Goal: Task Accomplishment & Management: Manage account settings

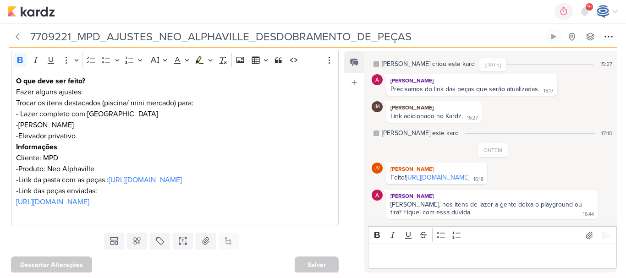
scroll to position [121, 0]
click at [435, 174] on link "https://drive.google.com/drive/folders/1ZTt0pnvihbQfOT-TayCUV2hSy4DnDApL?usp=sh…" at bounding box center [437, 178] width 63 height 8
click at [447, 265] on div "Editor editing area: main" at bounding box center [492, 256] width 249 height 25
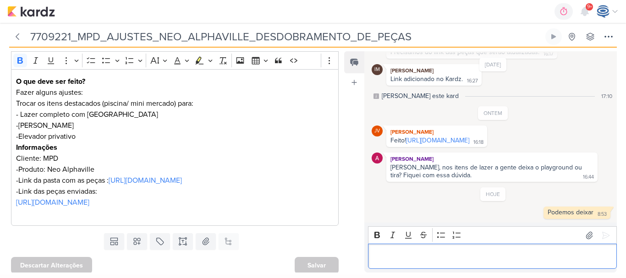
scroll to position [63, 0]
drag, startPoint x: 71, startPoint y: 39, endPoint x: 27, endPoint y: 40, distance: 44.4
click at [27, 40] on div "7709221_MPD_AJUSTES_NEO_ALPHAVILLE_DESDOBRAMENTO_DE_PEÇAS" at bounding box center [276, 36] width 534 height 16
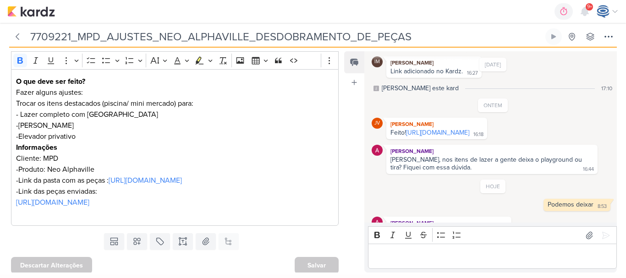
scroll to position [90, 0]
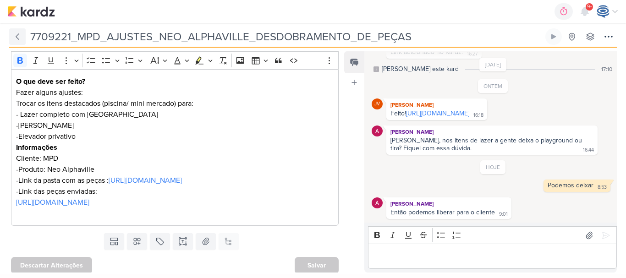
click at [16, 37] on icon at bounding box center [17, 36] width 9 height 9
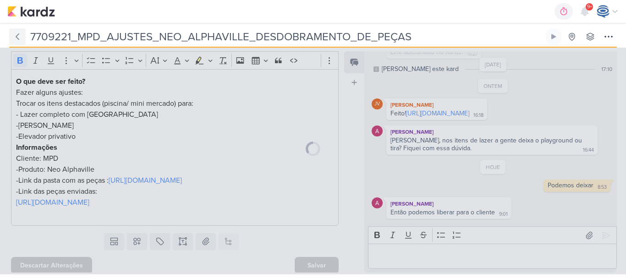
type input "7709102_MPD_VERIFICAÇÃO_CRIATIVOS_ATUAIS"
type input "12 de setembro de 2025 às 18:00"
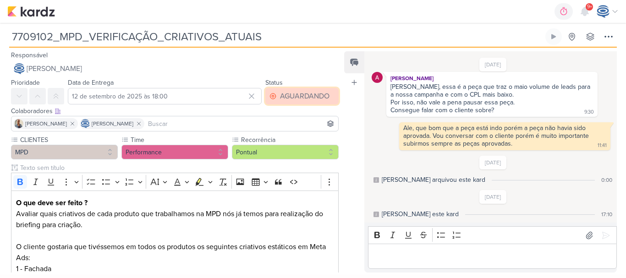
click at [276, 93] on button "AGUARDANDO" at bounding box center [301, 96] width 73 height 16
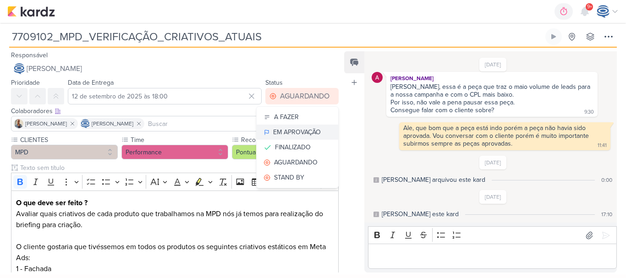
click at [301, 126] on button "EM APROVAÇÃO" at bounding box center [297, 132] width 82 height 15
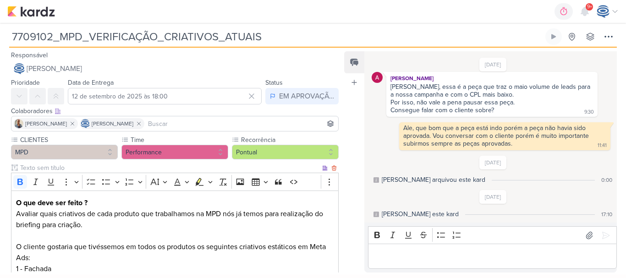
scroll to position [214, 0]
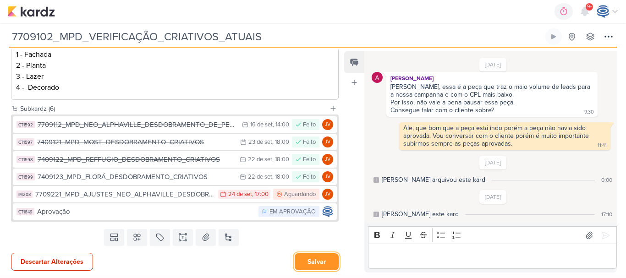
click at [319, 257] on button "Salvar" at bounding box center [317, 261] width 44 height 17
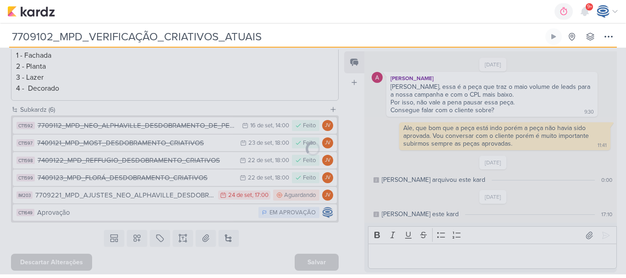
scroll to position [213, 0]
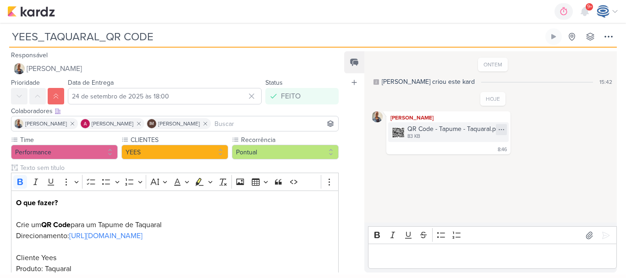
click at [502, 130] on icon at bounding box center [501, 129] width 5 height 0
click at [471, 160] on button "Baixar" at bounding box center [469, 159] width 74 height 13
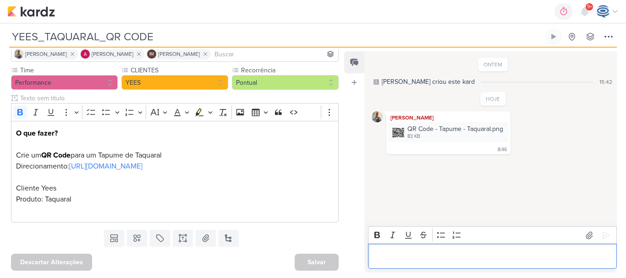
click at [402, 251] on p "Editor editing area: main" at bounding box center [492, 256] width 239 height 11
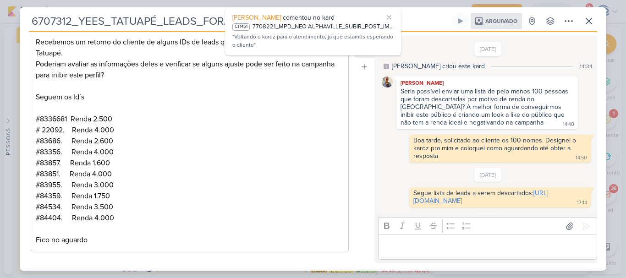
scroll to position [86, 0]
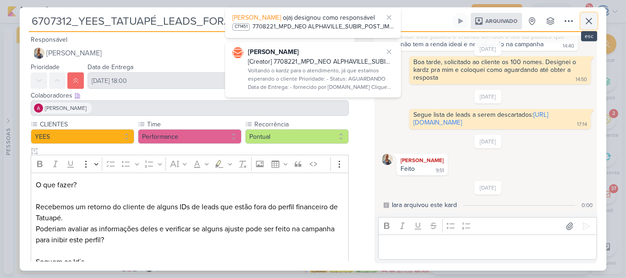
click at [586, 18] on icon at bounding box center [588, 21] width 11 height 11
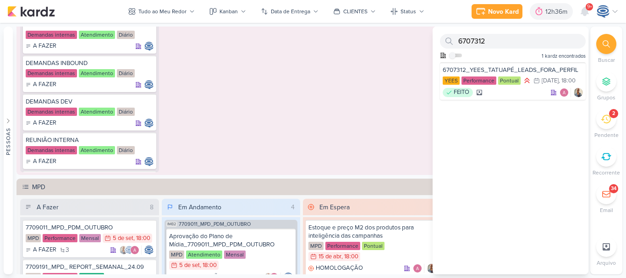
scroll to position [861, 0]
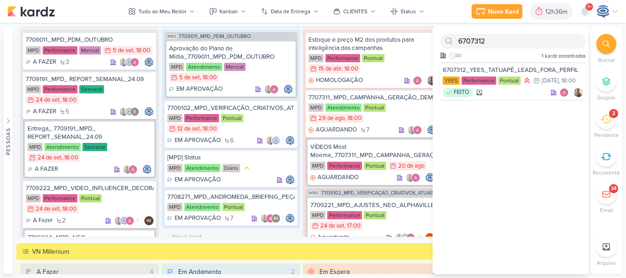
click at [608, 46] on icon at bounding box center [605, 43] width 7 height 7
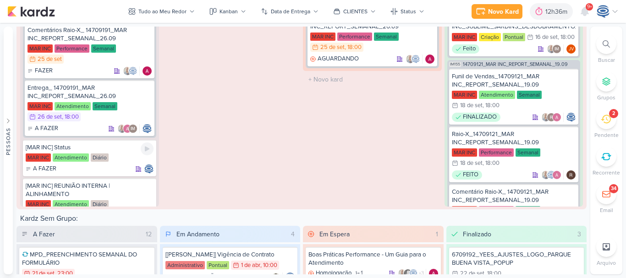
scroll to position [635, 0]
click at [114, 83] on div "Entrega_ 14709191_MAR INC_REPORT_SEMANAL_26.09" at bounding box center [89, 91] width 124 height 16
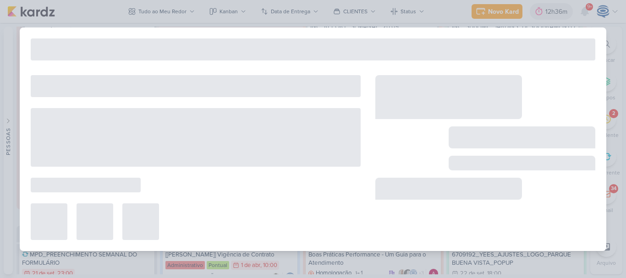
click at [114, 83] on div at bounding box center [196, 86] width 330 height 22
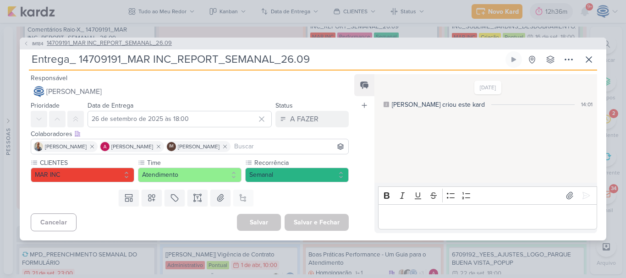
click at [93, 39] on span "14709191_MAR INC_REPORT_SEMANAL_26.09" at bounding box center [109, 43] width 125 height 9
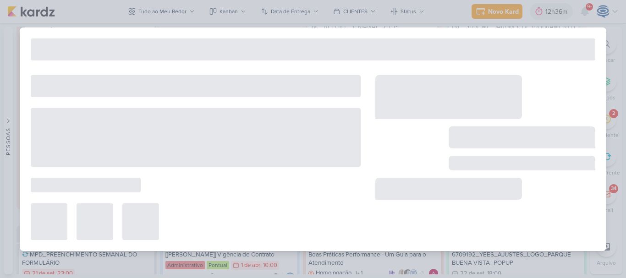
type input "14709191_MAR INC_REPORT_SEMANAL_26.09"
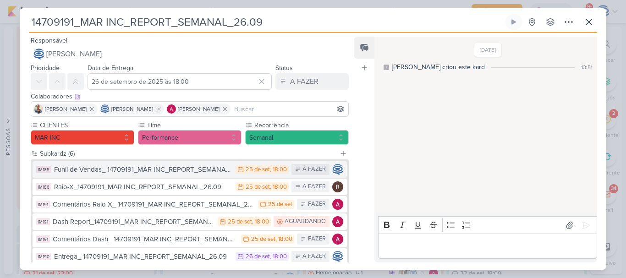
click at [195, 170] on div "Funil de Vendas_ 14709191_MAR INC_REPORT_SEMANAL_26.09" at bounding box center [142, 169] width 177 height 11
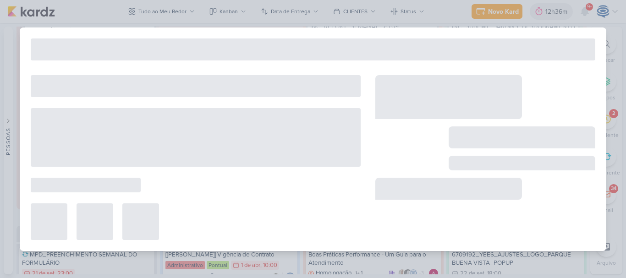
type input "Funil de Vendas_ 14709191_MAR INC_REPORT_SEMANAL_26.09"
type input "25 de setembro de 2025 às 18:00"
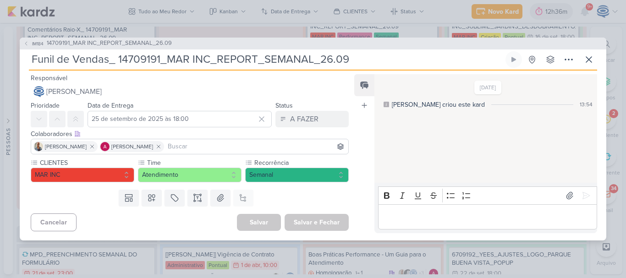
drag, startPoint x: 369, startPoint y: 63, endPoint x: 32, endPoint y: 60, distance: 336.7
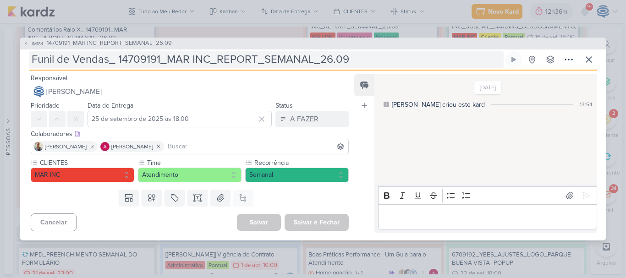
drag, startPoint x: 32, startPoint y: 60, endPoint x: 352, endPoint y: 60, distance: 320.2
click at [352, 60] on div "IM184 14709191_MAR INC_REPORT_SEMANAL_26.09 Funil de Vendas_ 14709191_MAR INC_R…" at bounding box center [313, 139] width 586 height 203
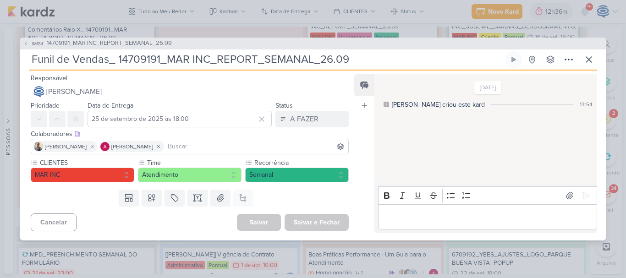
drag, startPoint x: 352, startPoint y: 60, endPoint x: 34, endPoint y: 62, distance: 317.9
click at [34, 62] on input "Funil de Vendas_ 14709191_MAR INC_REPORT_SEMANAL_26.09" at bounding box center [266, 59] width 475 height 16
click at [317, 119] on button "A FAZER" at bounding box center [311, 119] width 73 height 16
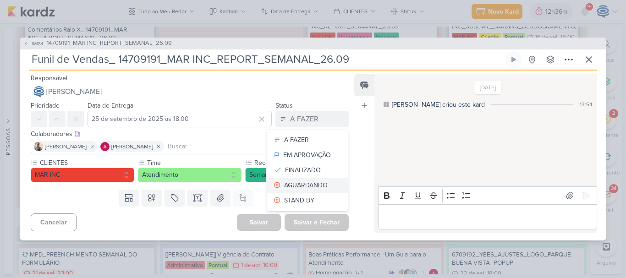
click at [306, 181] on div "AGUARDANDO" at bounding box center [306, 185] width 44 height 10
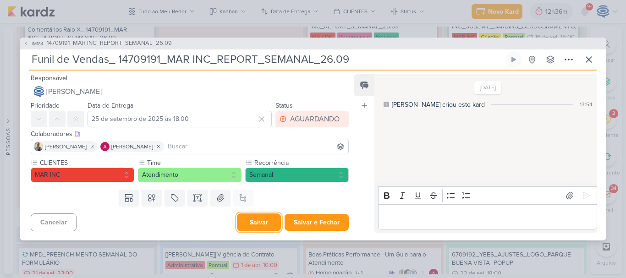
click at [246, 226] on button "Salvar" at bounding box center [259, 222] width 44 height 18
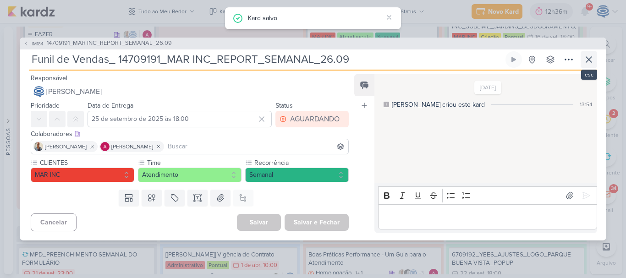
scroll to position [1360, 0]
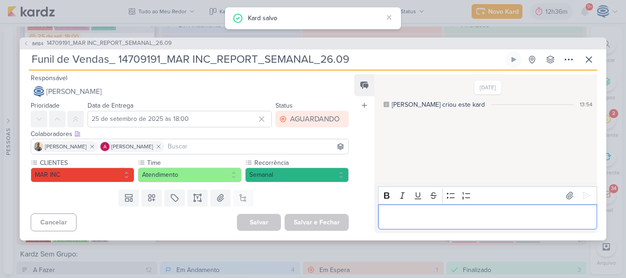
click at [500, 223] on div "Editor editing area: main" at bounding box center [487, 216] width 219 height 25
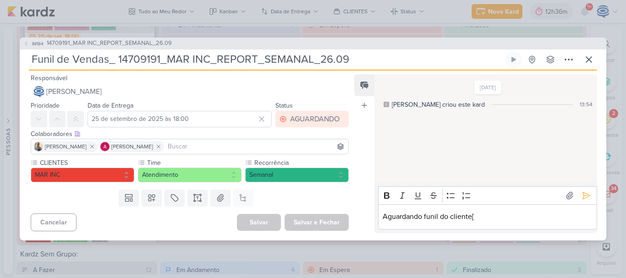
click at [574, 199] on div "Enter" at bounding box center [577, 195] width 31 height 15
click at [583, 199] on icon at bounding box center [585, 195] width 9 height 9
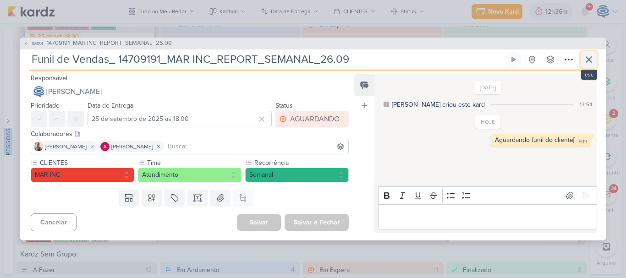
click at [590, 58] on icon at bounding box center [588, 59] width 5 height 5
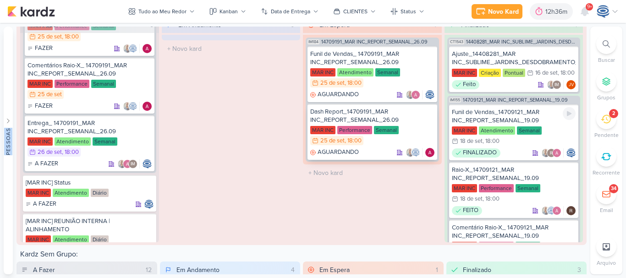
scroll to position [1396, 0]
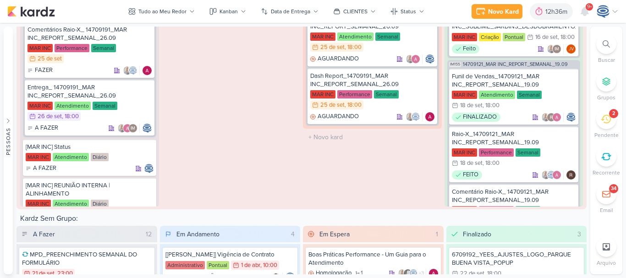
click at [607, 113] on div "2" at bounding box center [606, 119] width 20 height 20
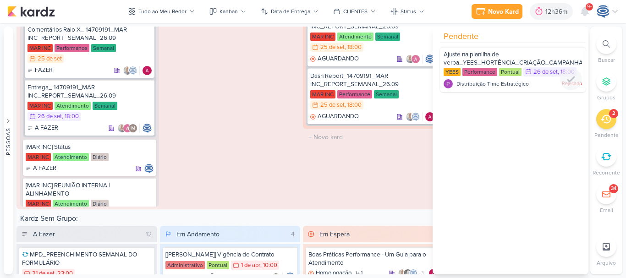
click at [520, 55] on div "Ajuste na planilha de verba_YEES_HORTÊNCIA_CRIAÇÃO_CAMPANHA_PMAX_OFFLINE" at bounding box center [512, 58] width 138 height 17
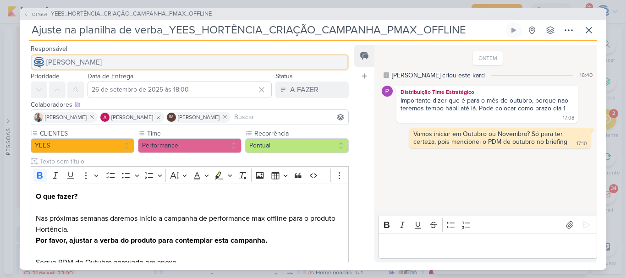
click at [158, 64] on button "[PERSON_NAME]" at bounding box center [190, 62] width 318 height 16
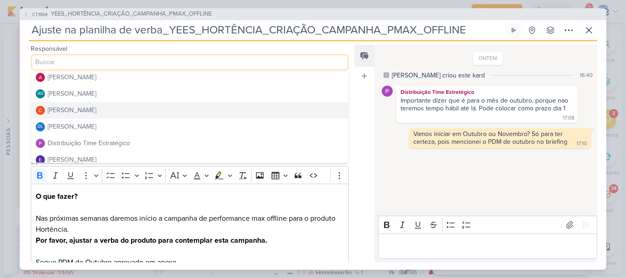
scroll to position [20, 0]
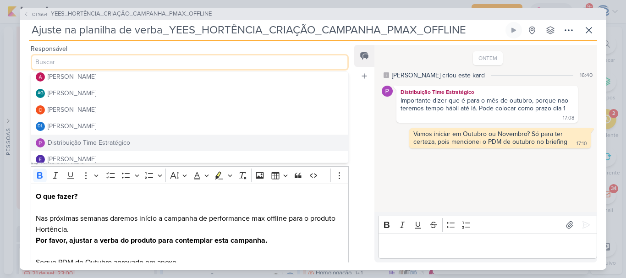
click at [134, 139] on button "Distribuição Time Estratégico" at bounding box center [189, 143] width 317 height 16
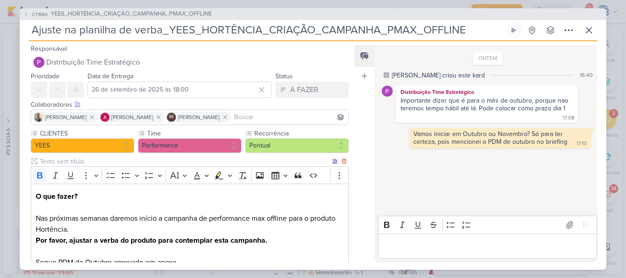
scroll to position [117, 0]
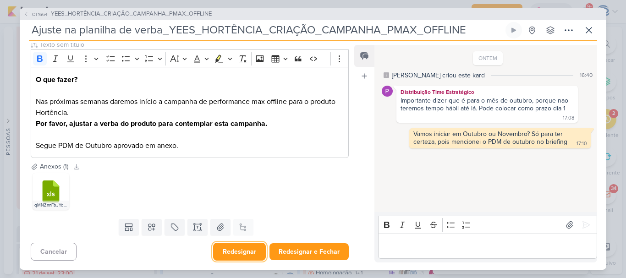
click at [234, 250] on button "Redesignar" at bounding box center [239, 252] width 53 height 18
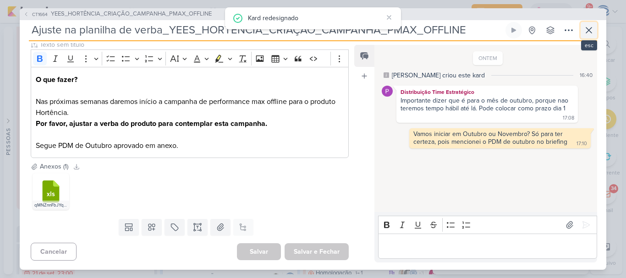
click at [593, 23] on button at bounding box center [588, 30] width 16 height 16
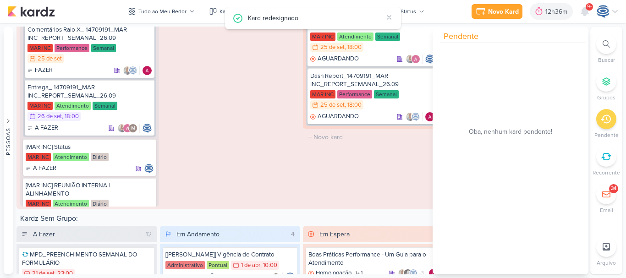
click at [603, 48] on div at bounding box center [606, 44] width 20 height 20
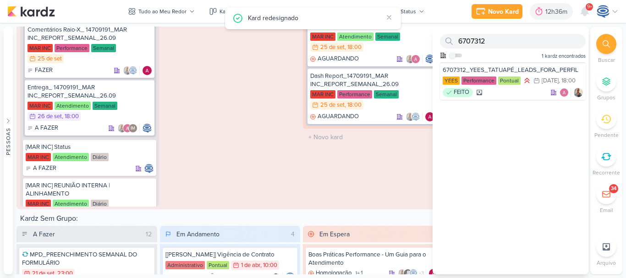
click at [605, 41] on icon at bounding box center [605, 43] width 7 height 7
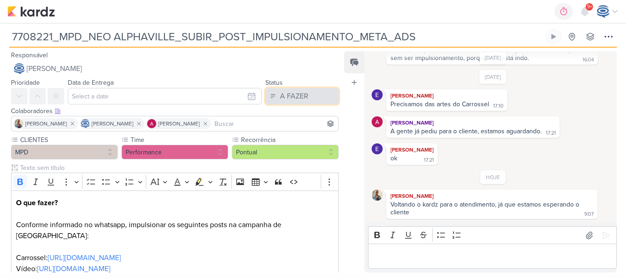
click at [292, 92] on div "A FAZER" at bounding box center [294, 96] width 28 height 11
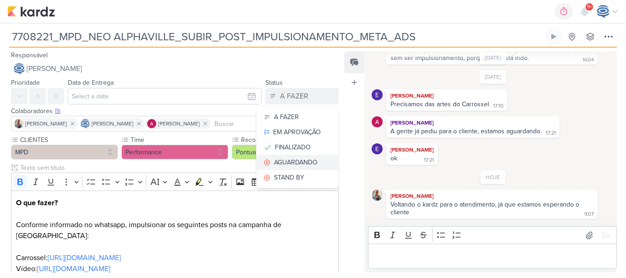
click at [297, 157] on button "AGUARDANDO" at bounding box center [297, 162] width 82 height 15
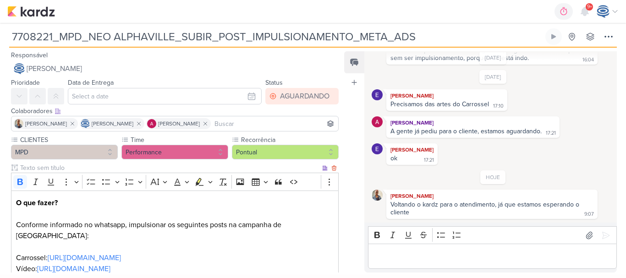
scroll to position [82, 0]
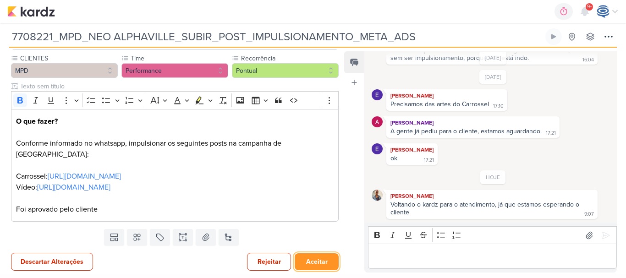
click at [310, 262] on button "Aceitar" at bounding box center [317, 261] width 44 height 17
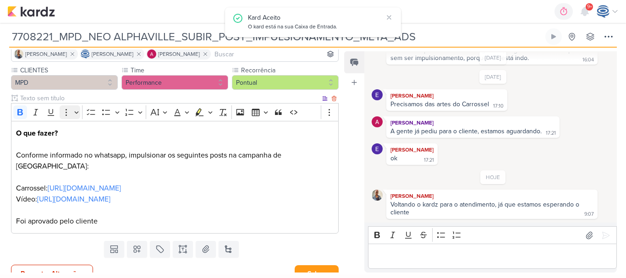
scroll to position [0, 0]
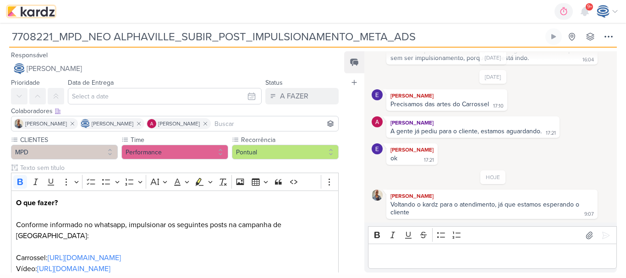
click at [32, 10] on img at bounding box center [31, 11] width 48 height 11
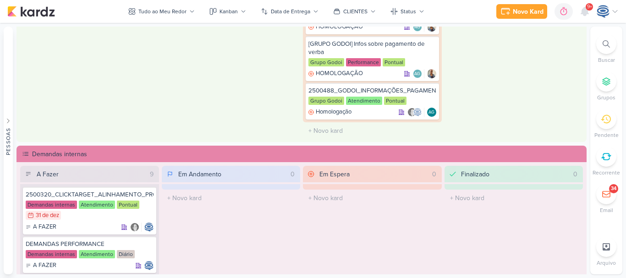
scroll to position [498, 0]
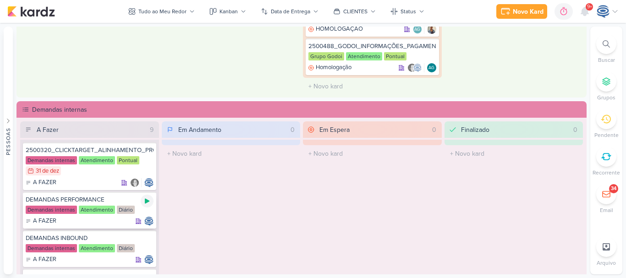
click at [144, 198] on icon at bounding box center [146, 200] width 7 height 7
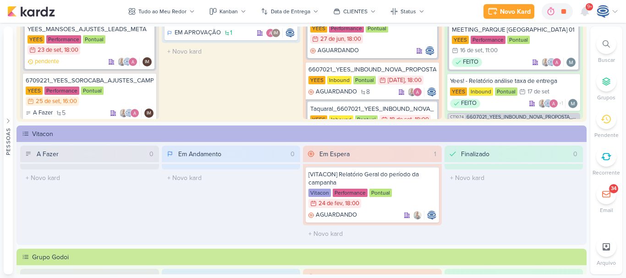
scroll to position [0, 0]
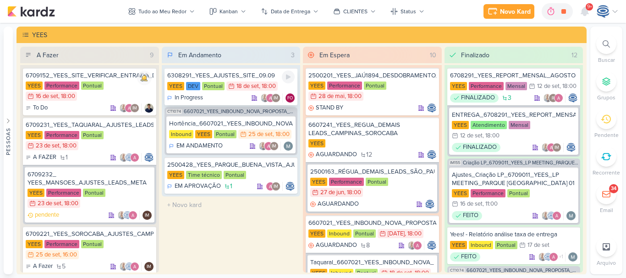
click at [235, 71] on div "6308291_YEES_AJUSTES_SITE_09.09 YEES DEV Pontual 18/9 18 de set , 18:00 In Prog…" at bounding box center [230, 87] width 133 height 38
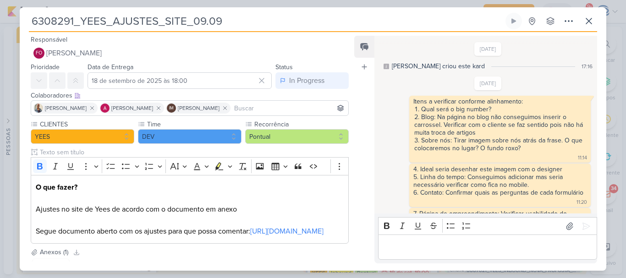
scroll to position [604, 0]
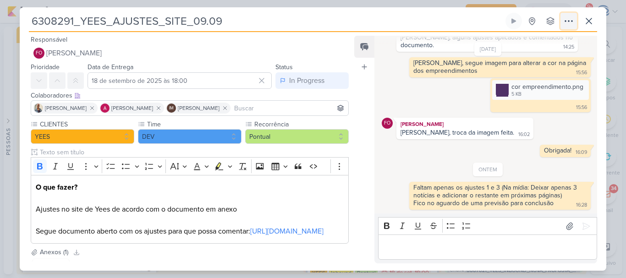
click at [571, 22] on icon at bounding box center [568, 21] width 11 height 11
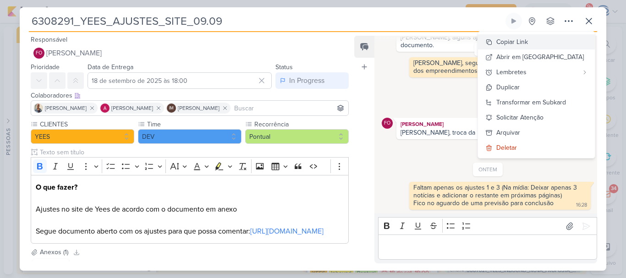
click at [568, 43] on button "Copiar Link" at bounding box center [536, 41] width 117 height 15
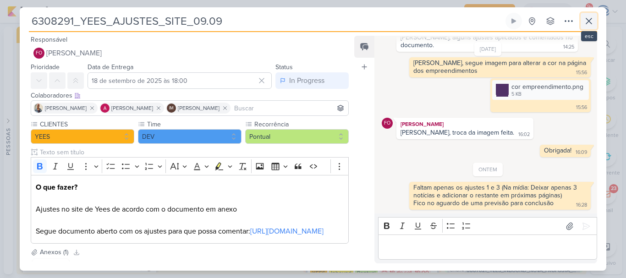
click at [583, 20] on button at bounding box center [588, 21] width 16 height 16
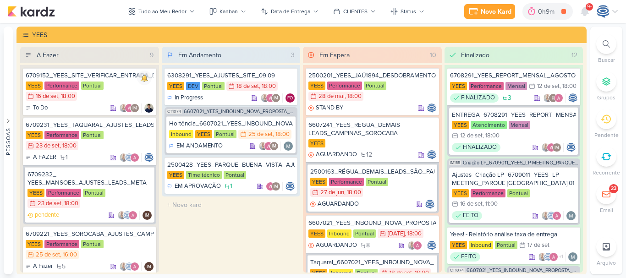
click at [608, 41] on icon at bounding box center [605, 43] width 7 height 7
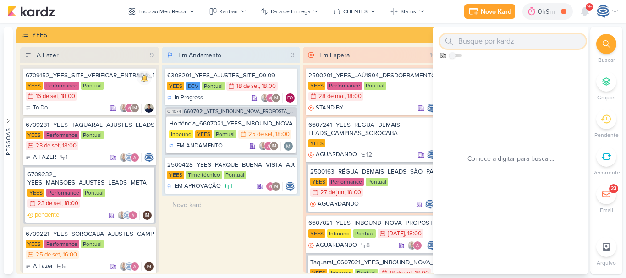
paste input "6709172_YEES_VERIFICAÇÃO_DE_VERBA_SETEMBRO"
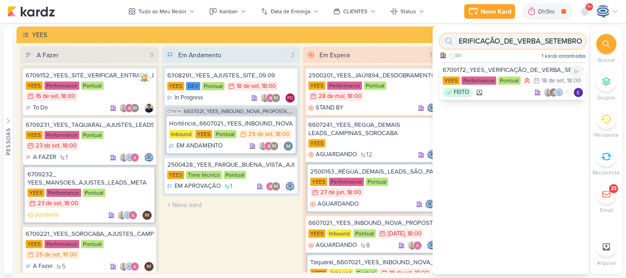
type input "6709172_YEES_VERIFICAÇÃO_DE_VERBA_SETEMBRO"
click at [507, 70] on div "6709172_YEES_VERIFICAÇÃO_DE_VERBA_SETEMBRO" at bounding box center [512, 70] width 140 height 8
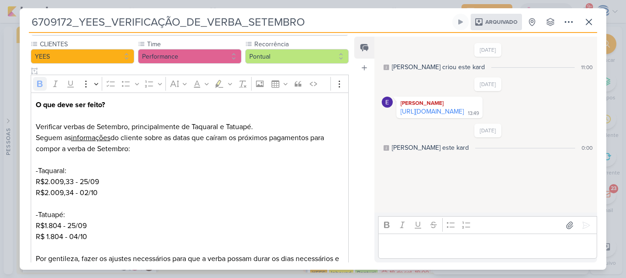
scroll to position [143, 0]
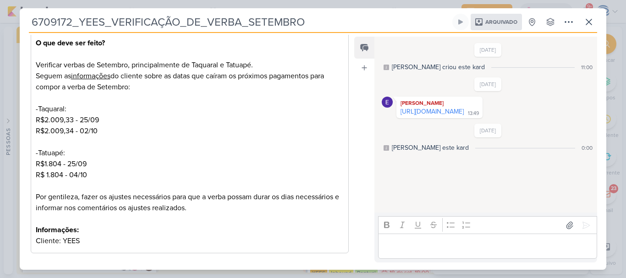
drag, startPoint x: 108, startPoint y: 67, endPoint x: 171, endPoint y: 86, distance: 65.9
drag, startPoint x: 171, startPoint y: 86, endPoint x: 150, endPoint y: 109, distance: 31.5
click at [150, 109] on p "-Taquaral: R$2.009,33 - 25/09 R$2.009,34 - 02/10" at bounding box center [190, 126] width 308 height 44
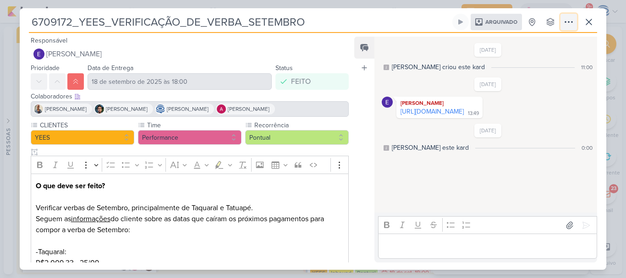
click at [566, 19] on icon at bounding box center [568, 21] width 11 height 11
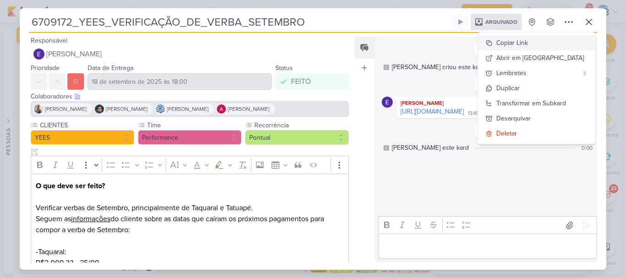
click at [528, 40] on div "Copiar Link" at bounding box center [512, 43] width 32 height 10
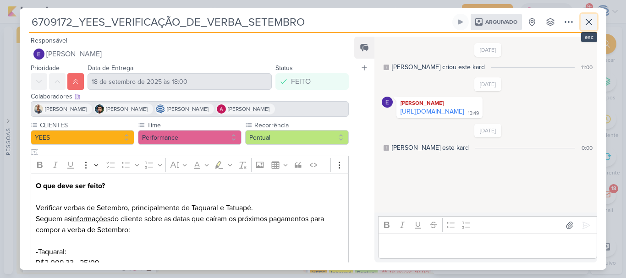
click at [585, 25] on icon at bounding box center [588, 21] width 11 height 11
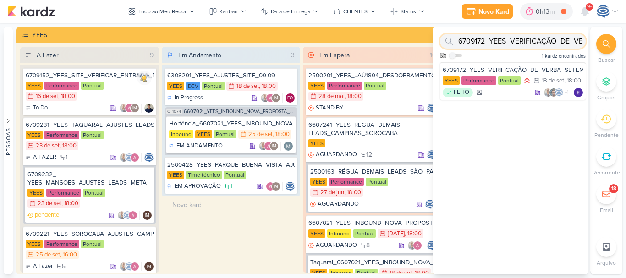
click at [519, 39] on input "6709172_YEES_VERIFICAÇÃO_DE_VERBA_SETEMBRO" at bounding box center [513, 41] width 146 height 15
paste input "6709232_ YEES_MANSOES_AJUSTES_LEADS_META"
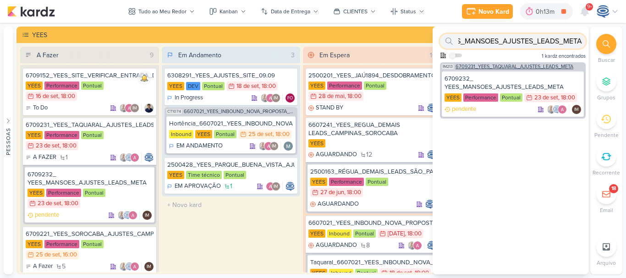
type input "6709232_ YEES_MANSOES_AJUSTES_LEADS_META"
click at [547, 69] on span "6709231_YEES_TAQUARAL_AJUSTES_LEADS_META" at bounding box center [514, 66] width 118 height 5
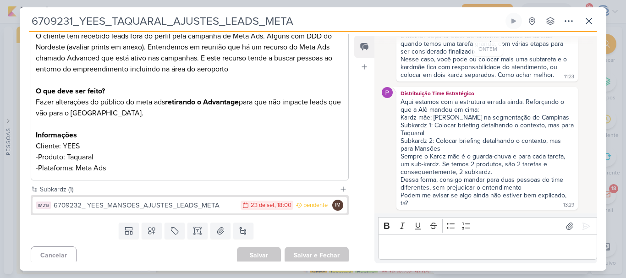
scroll to position [162, 0]
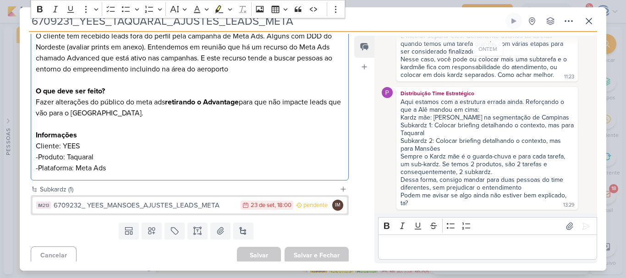
click at [261, 127] on p "Fazer alterações do público do meta ads retirando o Advantage para que não impa…" at bounding box center [190, 113] width 308 height 33
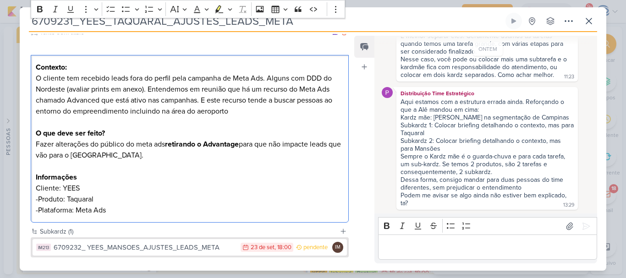
scroll to position [120, 0]
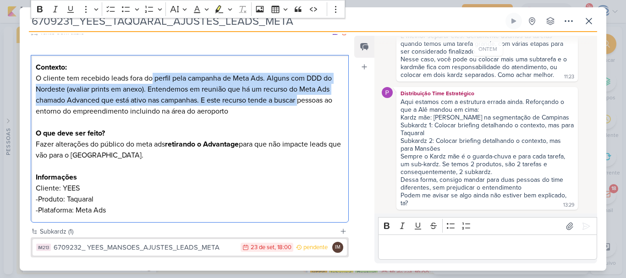
drag, startPoint x: 153, startPoint y: 76, endPoint x: 301, endPoint y: 97, distance: 150.3
click at [301, 97] on p "Contexto: O cliente tem recebido leads fora do perfil pela campanha de Meta Ads…" at bounding box center [190, 100] width 308 height 77
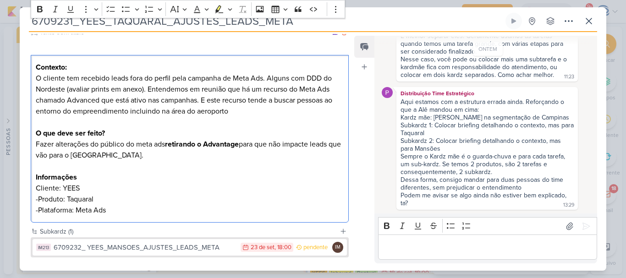
click at [319, 112] on p "Contexto: O cliente tem recebido leads fora do perfil pela campanha de Meta Ads…" at bounding box center [190, 100] width 308 height 77
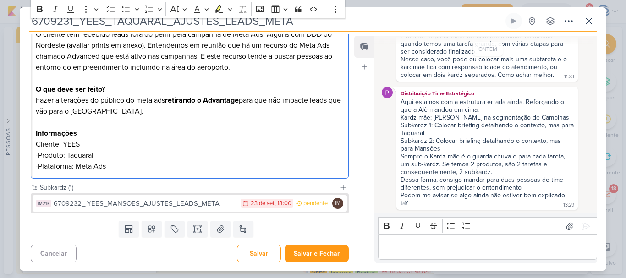
scroll to position [166, 0]
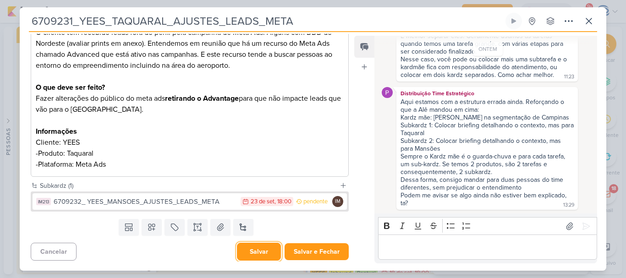
click at [250, 251] on button "Salvar" at bounding box center [259, 252] width 44 height 18
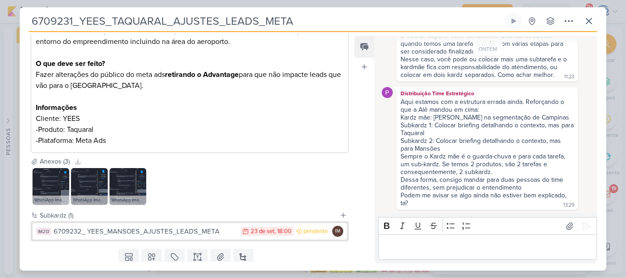
scroll to position [220, 0]
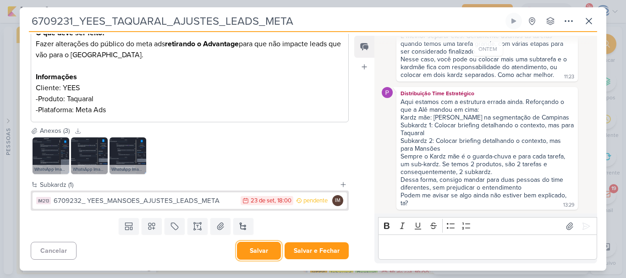
click at [255, 249] on button "Salvar" at bounding box center [259, 251] width 44 height 18
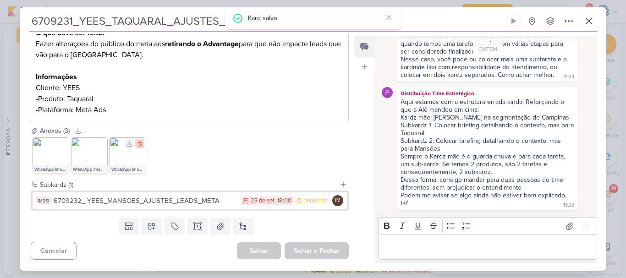
click at [141, 143] on icon at bounding box center [139, 144] width 6 height 6
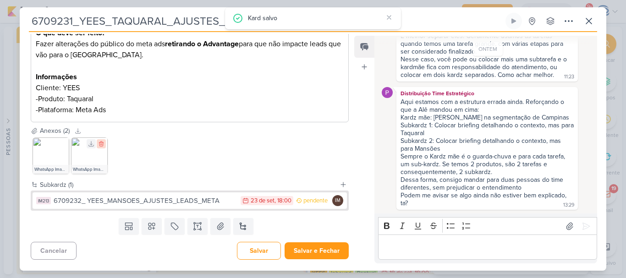
click at [103, 142] on icon at bounding box center [101, 144] width 6 height 6
click at [64, 143] on icon at bounding box center [63, 144] width 6 height 6
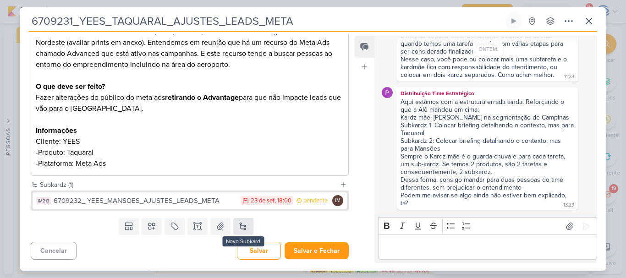
scroll to position [167, 0]
click at [237, 227] on button at bounding box center [243, 226] width 20 height 16
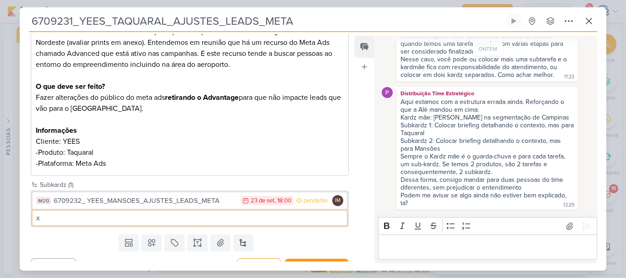
type input "x"
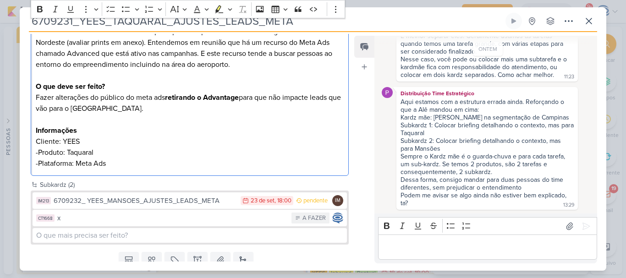
click at [154, 158] on p "-Produto: Taquaral" at bounding box center [190, 152] width 308 height 11
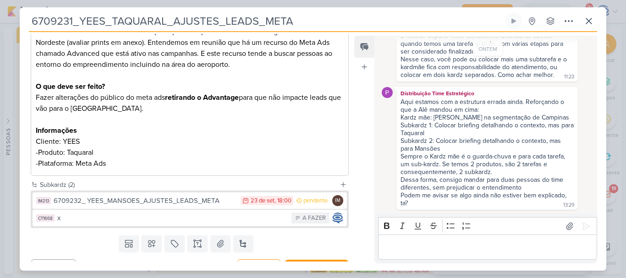
drag, startPoint x: 358, startPoint y: 20, endPoint x: 27, endPoint y: 22, distance: 331.6
click at [27, 22] on div "6709231_YEES_TAQUARAL_AJUSTES_LEADS_META Criado por Isabella nenhum grupo dispo…" at bounding box center [313, 142] width 586 height 258
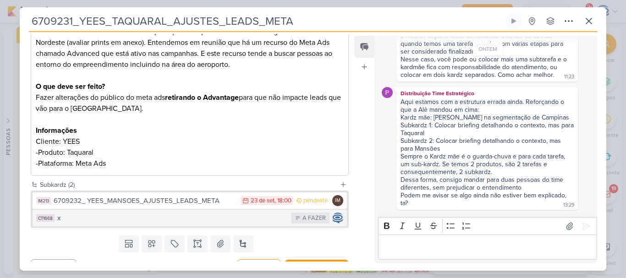
click at [99, 217] on div "x" at bounding box center [171, 218] width 229 height 11
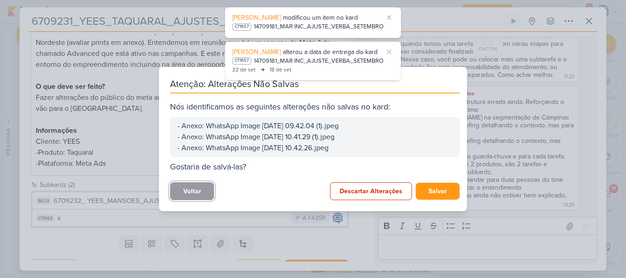
click at [182, 188] on button "Voltar" at bounding box center [192, 191] width 44 height 18
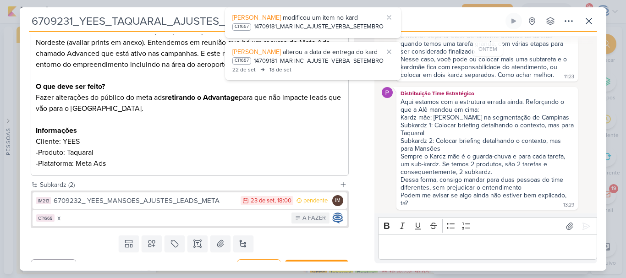
scroll to position [184, 0]
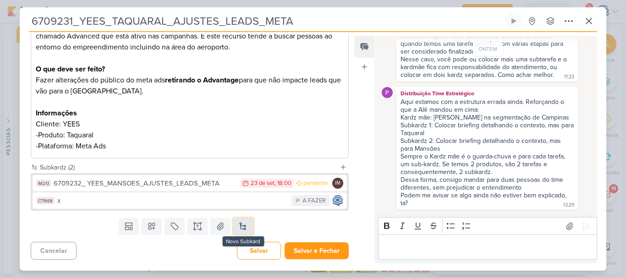
click at [244, 229] on button at bounding box center [243, 226] width 20 height 16
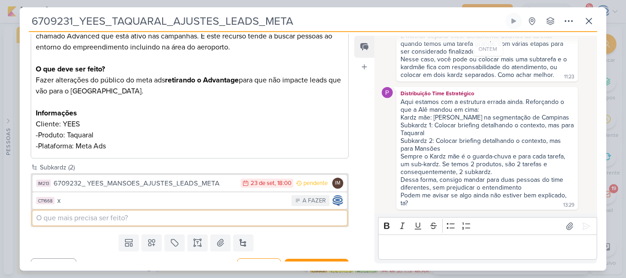
paste input "6709231_YEES_TAQUARAL_AJUSTES_LEADS_META"
type input "6709231_YEES_TAQUARAL_AJUSTES_LEADS_META"
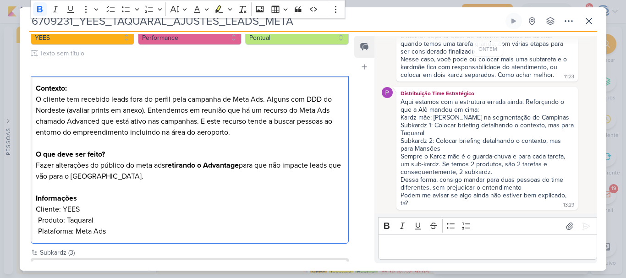
scroll to position [85, 0]
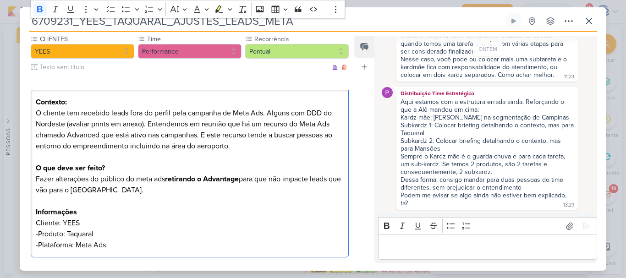
drag, startPoint x: 172, startPoint y: 149, endPoint x: 36, endPoint y: 93, distance: 146.6
click at [36, 93] on div "Contexto: O cliente tem recebido leads fora do perfil pela campanha de Meta Ads…" at bounding box center [190, 174] width 318 height 168
copy div "Contexto: O cliente tem recebido leads fora do perfil pela campanha de Meta Ads…"
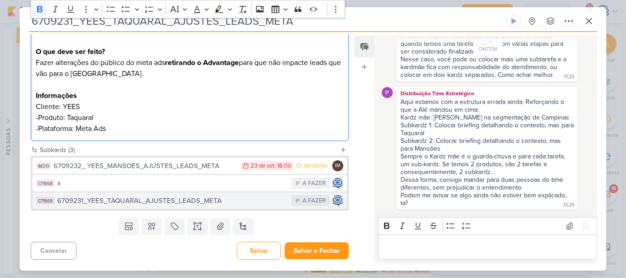
click at [146, 198] on div "6709231_YEES_TAQUARAL_AJUSTES_LEADS_META" at bounding box center [171, 201] width 229 height 11
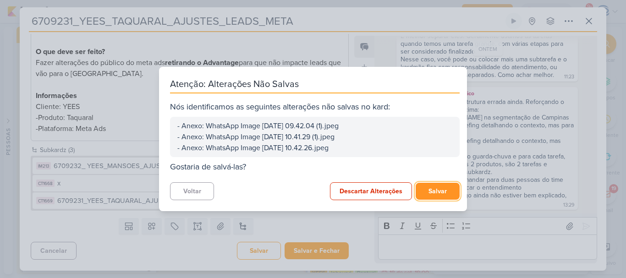
click at [435, 188] on button "Salvar" at bounding box center [437, 191] width 44 height 17
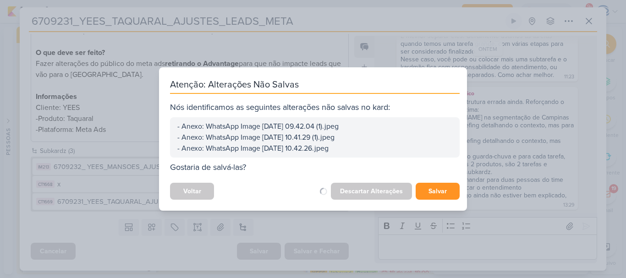
scroll to position [201, 0]
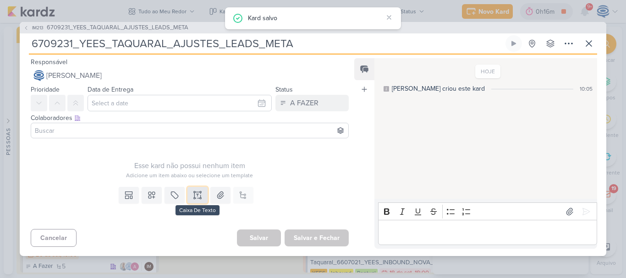
click at [193, 191] on icon at bounding box center [197, 195] width 9 height 9
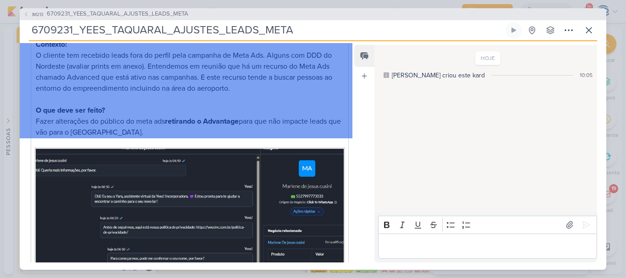
scroll to position [125, 0]
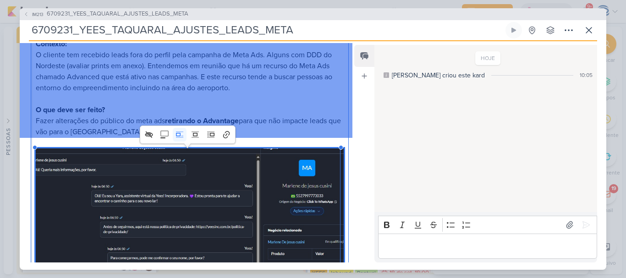
click at [306, 186] on img "Editor editing area: main" at bounding box center [190, 257] width 308 height 218
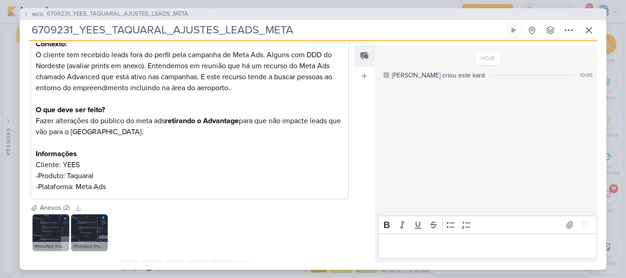
scroll to position [166, 0]
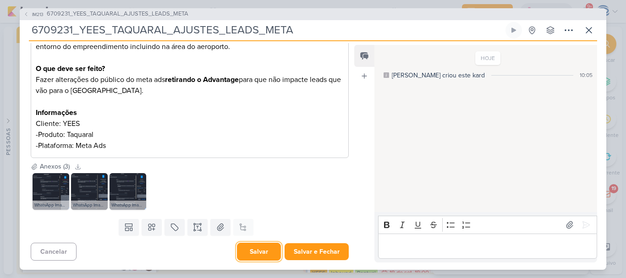
click at [249, 255] on button "Salvar" at bounding box center [259, 252] width 44 height 18
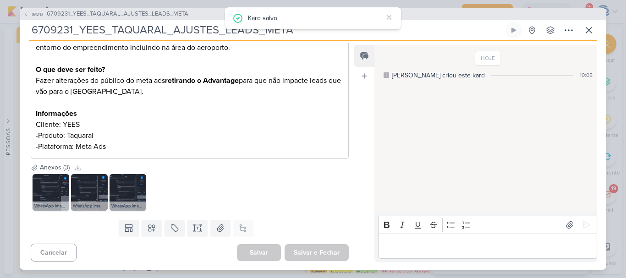
scroll to position [0, 0]
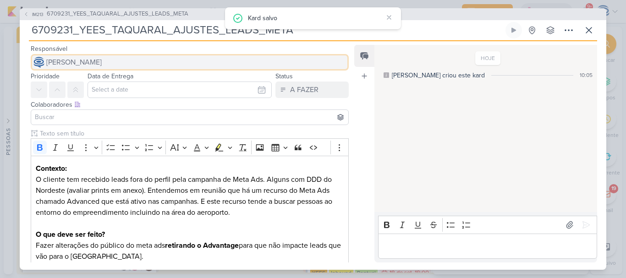
click at [189, 62] on button "[PERSON_NAME]" at bounding box center [190, 62] width 318 height 16
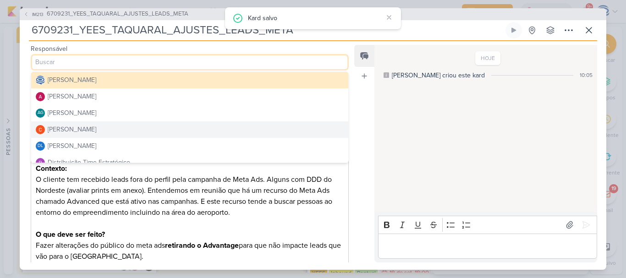
scroll to position [30, 0]
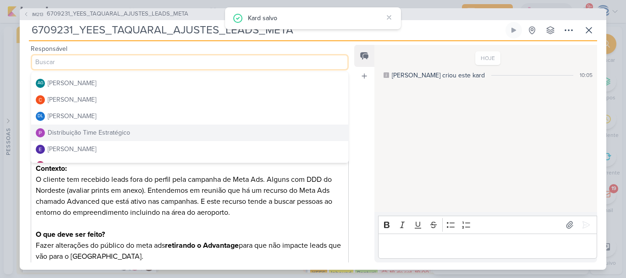
click at [128, 131] on div "Distribuição Time Estratégico" at bounding box center [89, 133] width 82 height 10
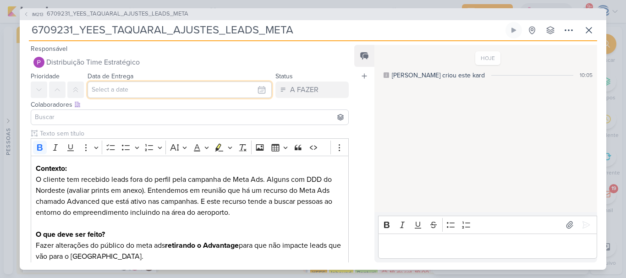
click at [135, 87] on input "text" at bounding box center [179, 90] width 184 height 16
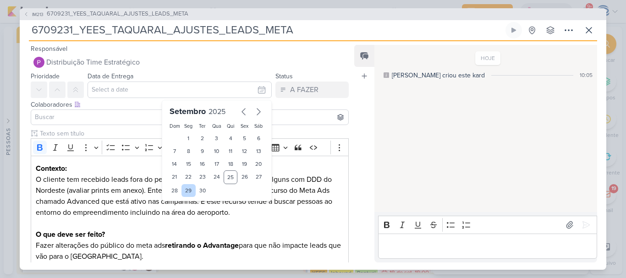
click at [182, 188] on div "29" at bounding box center [188, 190] width 14 height 13
type input "29 de setembro de 2025 às 23:59"
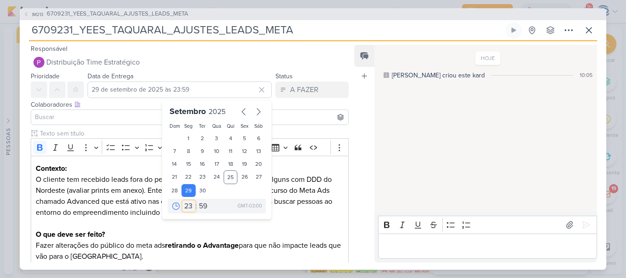
drag, startPoint x: 187, startPoint y: 207, endPoint x: 183, endPoint y: 131, distance: 77.1
click at [183, 131] on div "Setembro 2025 Dom Seg Ter Qua Qui Sex Sáb 1 2 3 4 5 6 7 8 9 10 11 12 13 14 15 1…" at bounding box center [217, 160] width 110 height 120
select select "18"
click at [182, 201] on select "00 01 02 03 04 05 06 07 08 09 10 11 12 13 14 15 16 17 18 19 20 21 22 23" at bounding box center [188, 206] width 13 height 11
type input "29 de setembro de 2025 às 18:59"
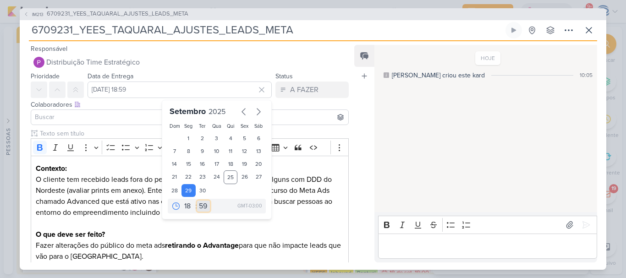
click at [202, 204] on select "00 05 10 15 20 25 30 35 40 45 50 55 59" at bounding box center [203, 206] width 13 height 11
select select "0"
click at [197, 201] on select "00 05 10 15 20 25 30 35 40 45 50 55 59" at bounding box center [203, 206] width 13 height 11
click at [111, 116] on input at bounding box center [189, 117] width 313 height 11
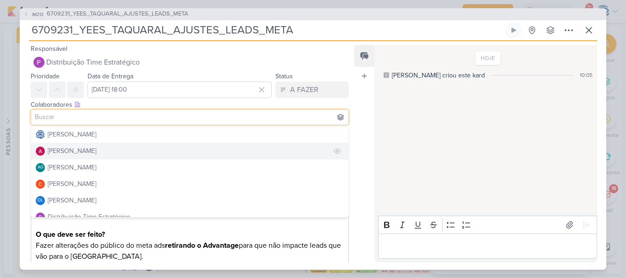
click at [76, 153] on div "[PERSON_NAME]" at bounding box center [72, 151] width 49 height 10
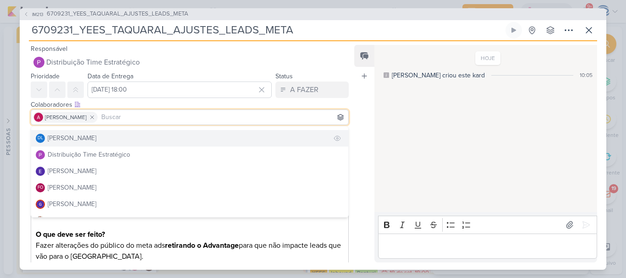
scroll to position [66, 0]
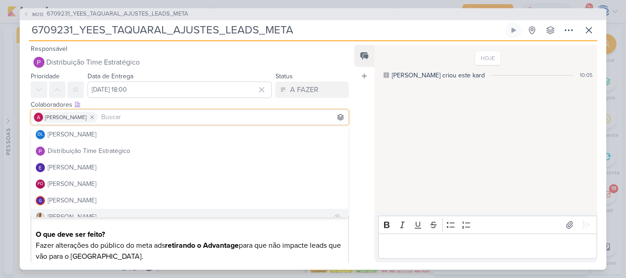
click at [86, 211] on button "[PERSON_NAME]" at bounding box center [189, 217] width 317 height 16
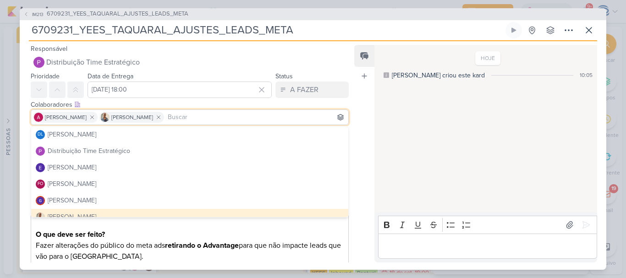
scroll to position [122, 0]
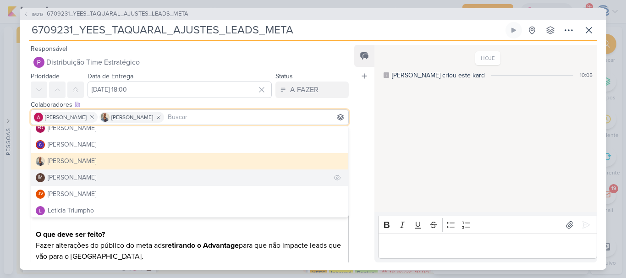
click at [86, 182] on div "[PERSON_NAME]" at bounding box center [72, 178] width 49 height 10
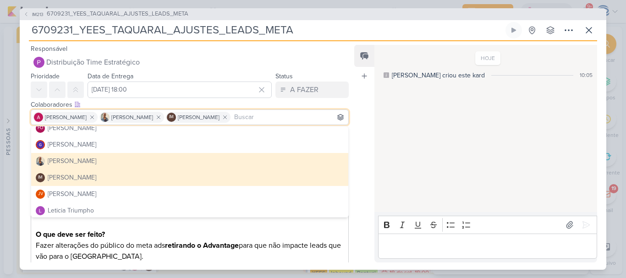
click at [141, 104] on div "Colaboradores Este kard pode ser visível a usuários da sua organização Este kar…" at bounding box center [190, 105] width 318 height 10
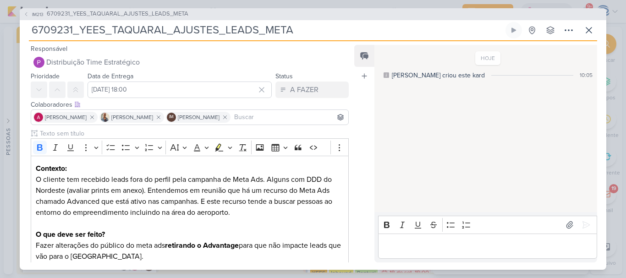
scroll to position [166, 0]
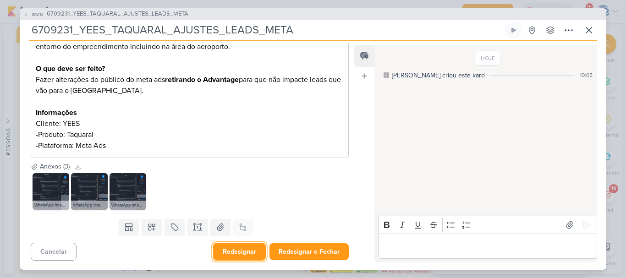
click at [235, 254] on button "Redesignar" at bounding box center [239, 252] width 53 height 18
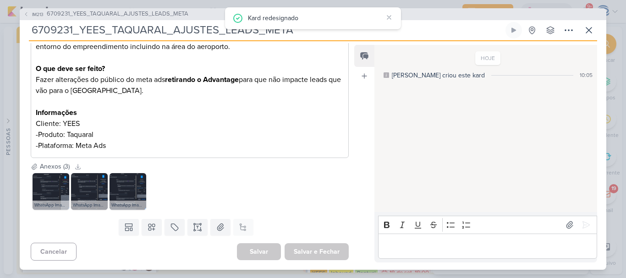
scroll to position [0, 0]
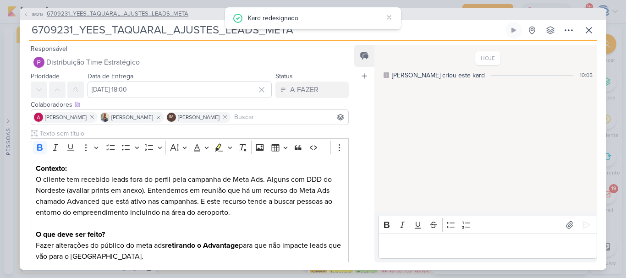
click at [120, 10] on span "6709231_YEES_TAQUARAL_AJUSTES_LEADS_META" at bounding box center [118, 14] width 142 height 9
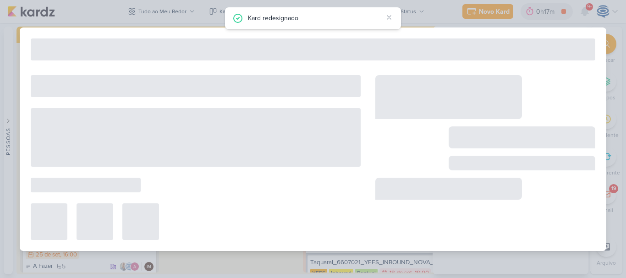
type input "23 de setembro de 2025 às 18:00"
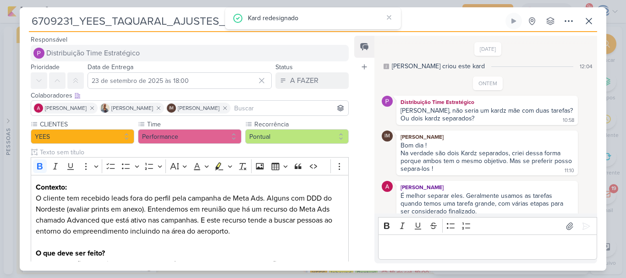
scroll to position [160, 0]
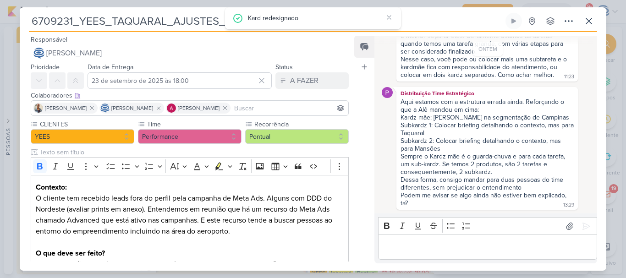
click at [210, 23] on input "6709231_YEES_TAQUARAL_AJUSTES_LEADS_META" at bounding box center [266, 21] width 475 height 16
drag, startPoint x: 217, startPoint y: 19, endPoint x: 112, endPoint y: 21, distance: 104.4
click at [112, 21] on input "6709231_YEES_TAQUARAL_AJUSTES_LEADS_META" at bounding box center [266, 21] width 475 height 16
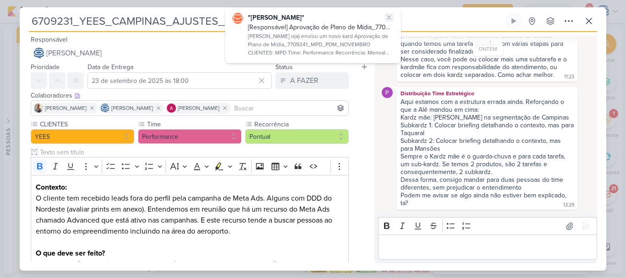
click at [389, 17] on icon at bounding box center [388, 17] width 7 height 7
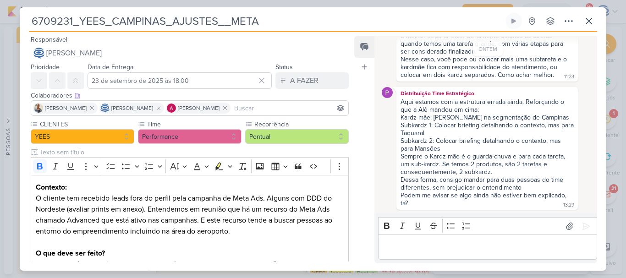
click at [222, 22] on input "6709231_YEES_CAMPINAS_AJUSTES__META" at bounding box center [266, 21] width 475 height 16
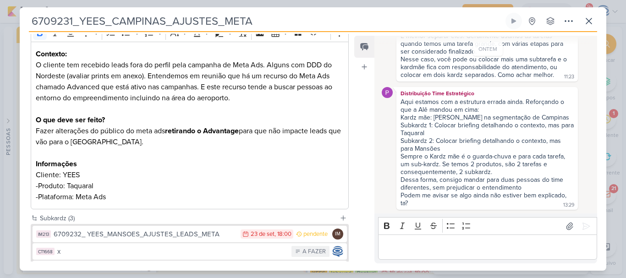
scroll to position [133, 0]
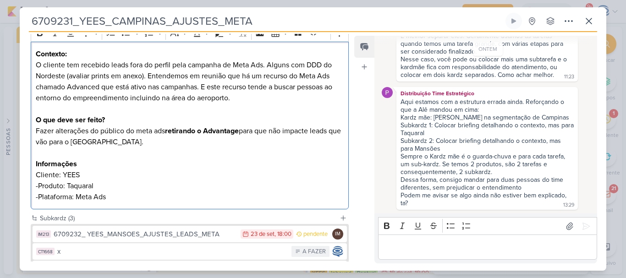
click at [111, 186] on p "-Produto: Taquaral" at bounding box center [190, 185] width 308 height 11
click at [145, 169] on p "Informações" at bounding box center [190, 163] width 308 height 11
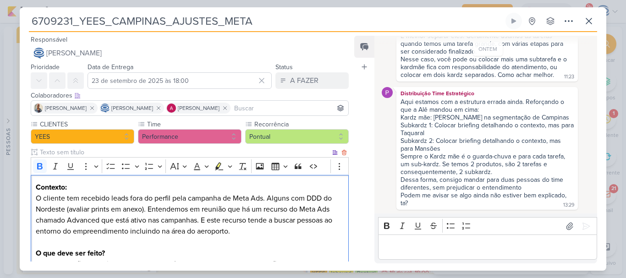
scroll to position [202, 0]
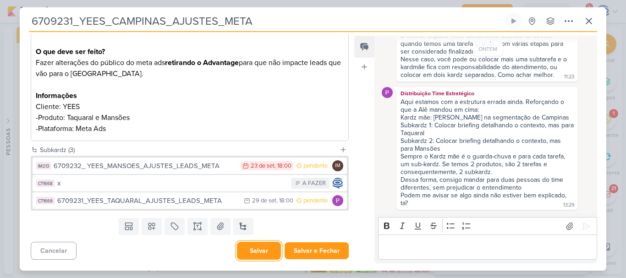
click at [237, 255] on button "Salvar" at bounding box center [259, 251] width 44 height 18
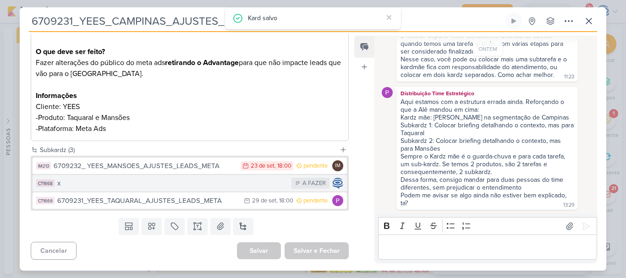
click at [239, 184] on div "x" at bounding box center [171, 183] width 229 height 11
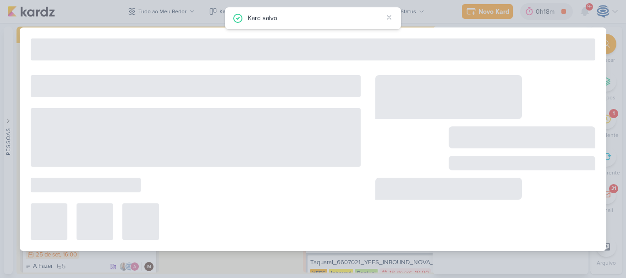
type input "x"
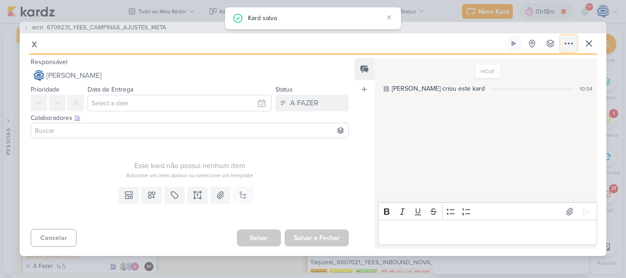
click at [569, 45] on icon at bounding box center [568, 43] width 11 height 11
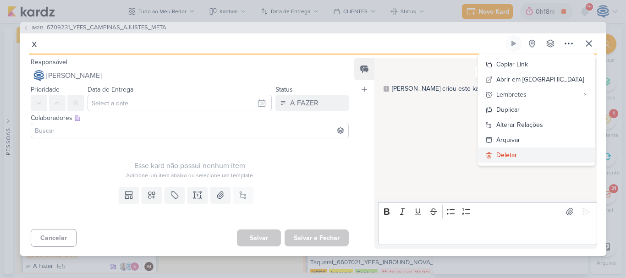
click at [558, 155] on button "Deletar" at bounding box center [536, 154] width 117 height 15
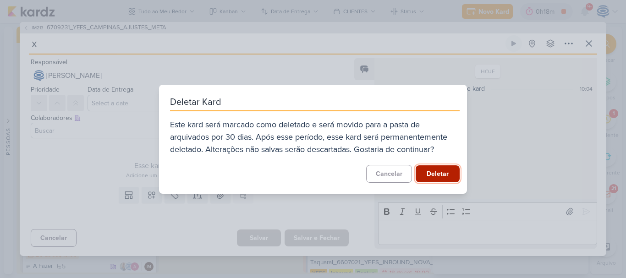
click at [437, 181] on button "Deletar" at bounding box center [437, 173] width 44 height 17
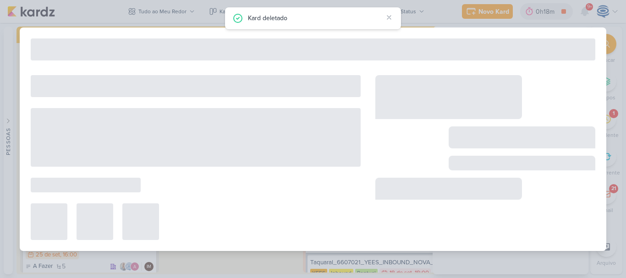
type input "6709231_YEES_CAMPINAS_AJUSTES_META"
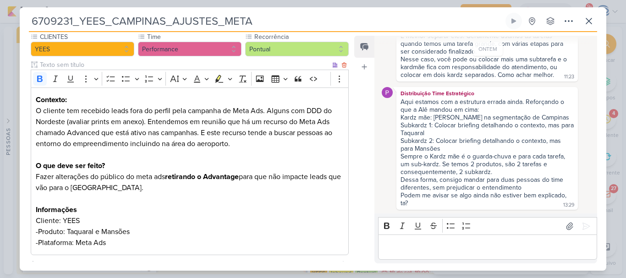
scroll to position [184, 0]
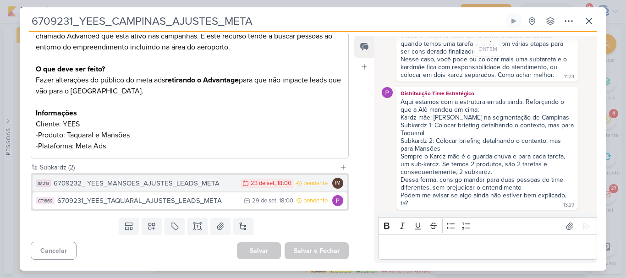
click at [145, 183] on div "6709232_ YEES_MANSOES_AJUSTES_LEADS_META" at bounding box center [145, 183] width 182 height 11
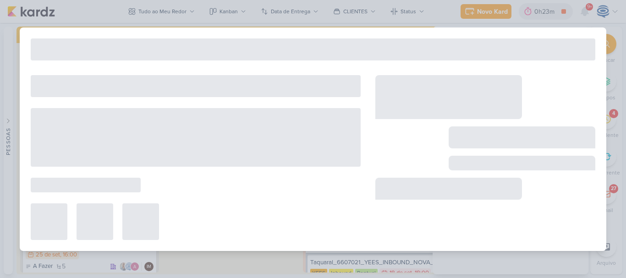
type input "6709232_ YEES_MANSOES_AJUSTES_LEADS_META"
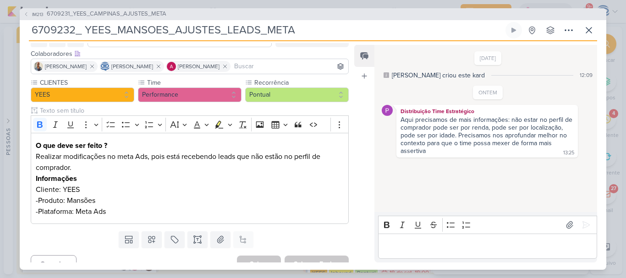
scroll to position [44, 0]
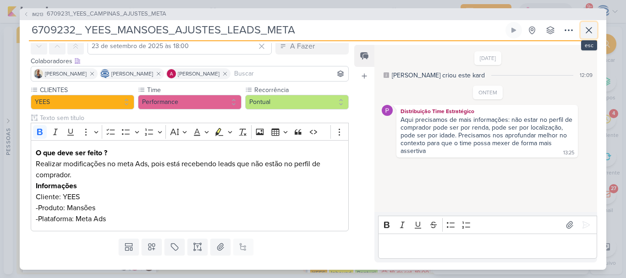
click at [587, 29] on icon at bounding box center [588, 30] width 11 height 11
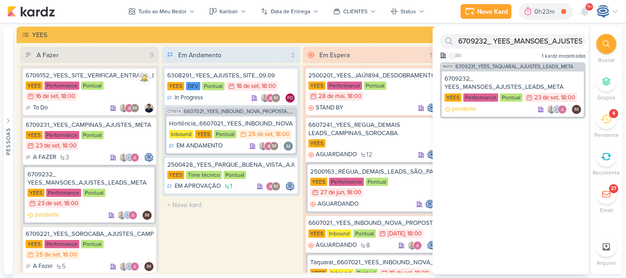
click at [604, 119] on icon at bounding box center [605, 119] width 10 height 9
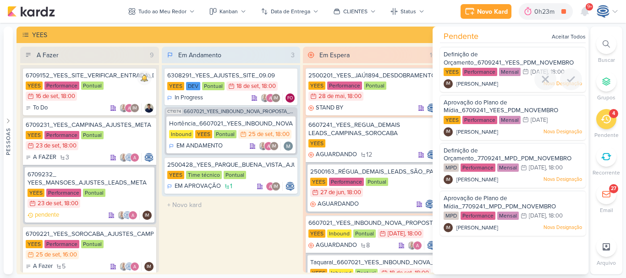
click at [496, 53] on div "Definição de Orçamento_6709241_YEES_PDM_NOVEMBRO" at bounding box center [512, 58] width 138 height 17
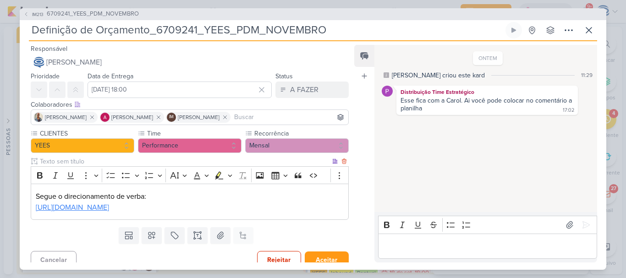
scroll to position [19, 0]
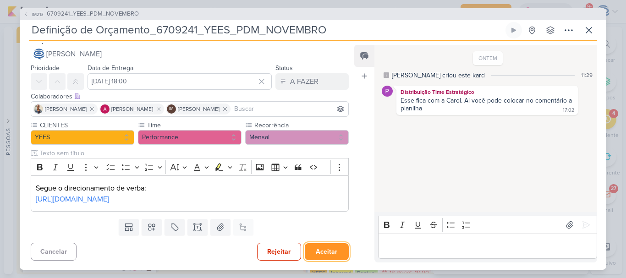
click at [327, 253] on button "Aceitar" at bounding box center [327, 251] width 44 height 17
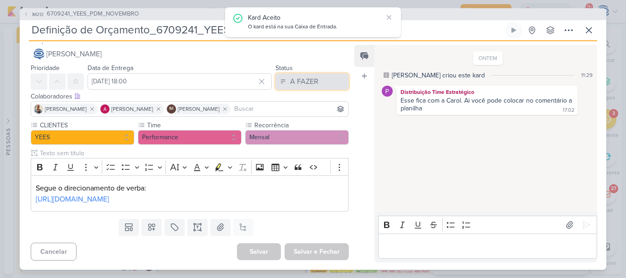
click at [311, 76] on div "A FAZER" at bounding box center [304, 81] width 28 height 11
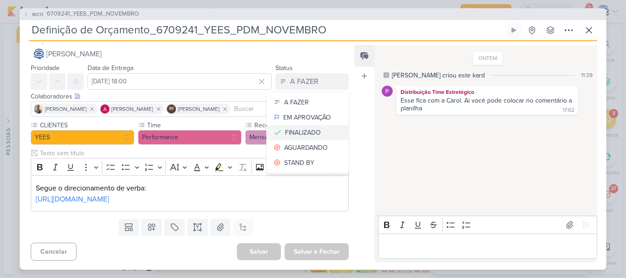
click at [299, 128] on div "FINALIZADO" at bounding box center [303, 133] width 36 height 10
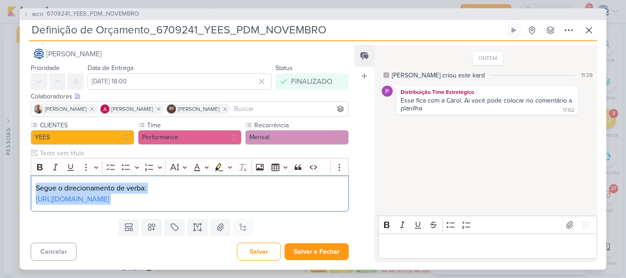
drag, startPoint x: 257, startPoint y: 205, endPoint x: 20, endPoint y: 179, distance: 238.7
click at [20, 179] on div "CLIENTES YEES Time" at bounding box center [186, 167] width 333 height 95
copy div "Segue o direcionamento de verba: https://docs.google.com/spreadsheets/d/1YuicoL…"
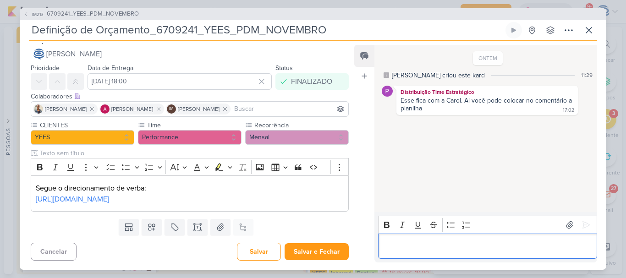
click at [404, 246] on p "Editor editing area: main" at bounding box center [486, 245] width 209 height 11
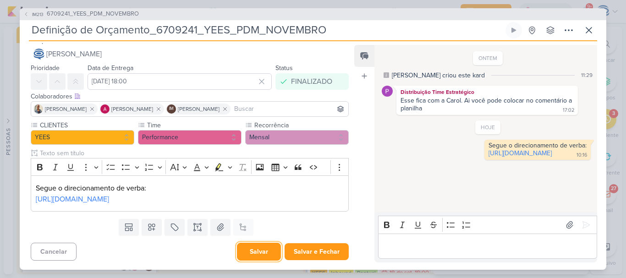
click at [255, 254] on button "Salvar" at bounding box center [259, 252] width 44 height 18
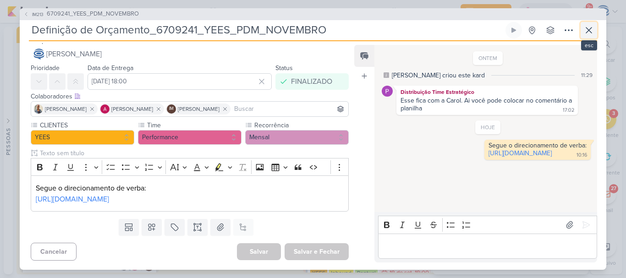
click at [588, 35] on icon at bounding box center [588, 30] width 11 height 11
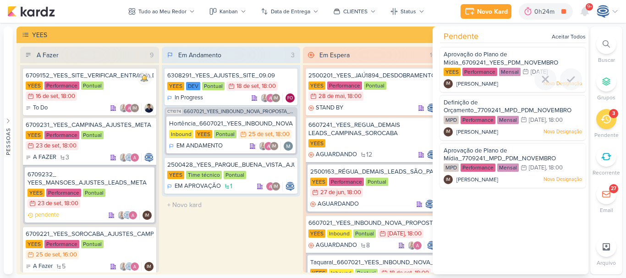
click at [524, 52] on div "Aprovação do Plano de Mídia_6709241_YEES_PDM_NOVEMBRO" at bounding box center [512, 58] width 138 height 17
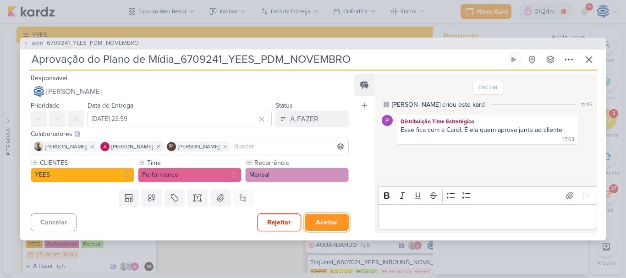
click at [325, 221] on button "Aceitar" at bounding box center [327, 222] width 44 height 17
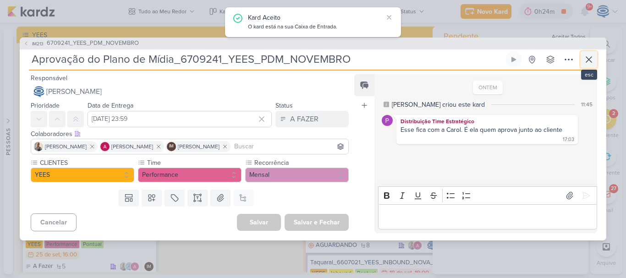
click at [588, 56] on icon at bounding box center [588, 59] width 11 height 11
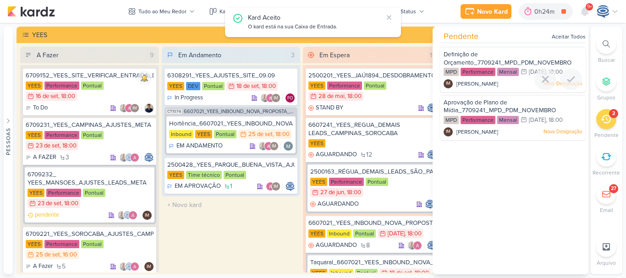
click at [533, 58] on div "Definição de Orçamento_7709241_MPD_PDM_NOVEMBRO" at bounding box center [512, 58] width 138 height 17
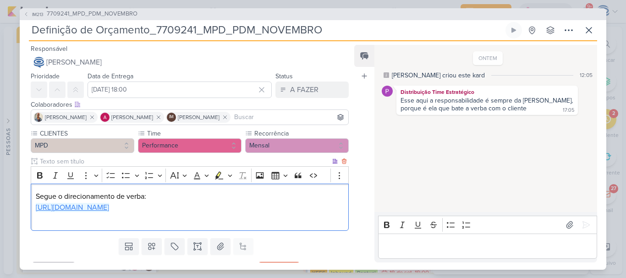
click at [109, 206] on link "https://docs.google.com/spreadsheets/d/12QIMFy3w3Rl2fd5Uon3Lt3WXx25XBM4lEFuBXLn…" at bounding box center [72, 207] width 73 height 9
drag, startPoint x: 173, startPoint y: 217, endPoint x: 31, endPoint y: 195, distance: 143.7
click at [31, 195] on div "Segue o direcionamento de verba: https://docs.google.com/spreadsheets/d/12QIMFy…" at bounding box center [190, 207] width 318 height 47
copy div "Segue o direcionamento de verba: https://docs.google.com/spreadsheets/d/12QIMFy…"
click at [430, 242] on p "Editor editing area: main" at bounding box center [486, 245] width 209 height 11
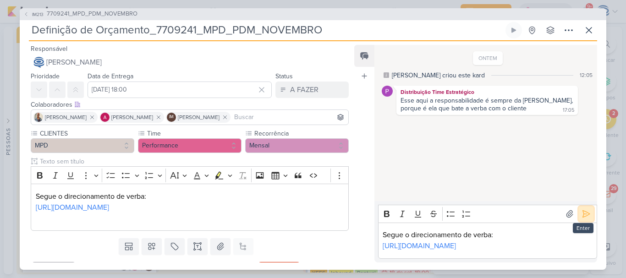
click at [578, 207] on button at bounding box center [585, 214] width 15 height 15
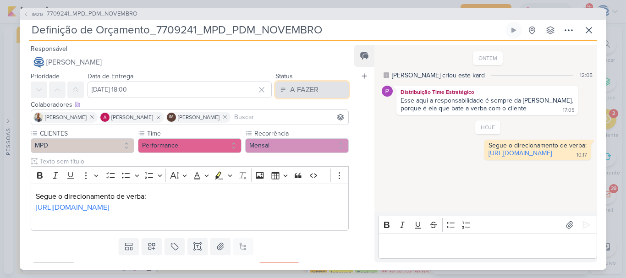
click at [305, 91] on div "A FAZER" at bounding box center [304, 89] width 28 height 11
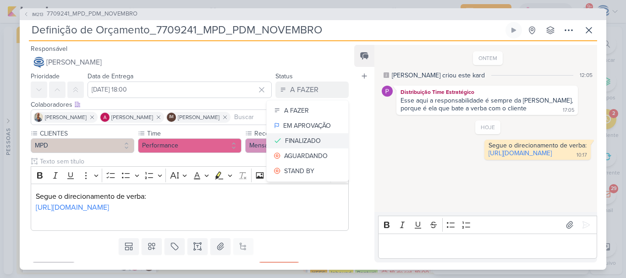
click at [315, 136] on div "FINALIZADO" at bounding box center [303, 141] width 36 height 10
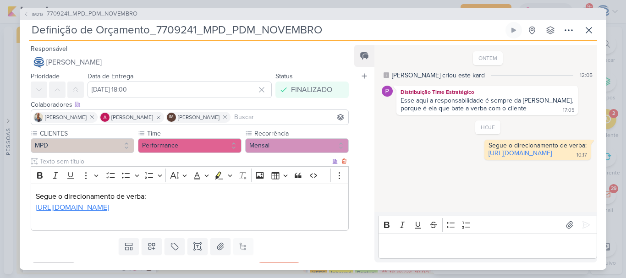
scroll to position [30, 0]
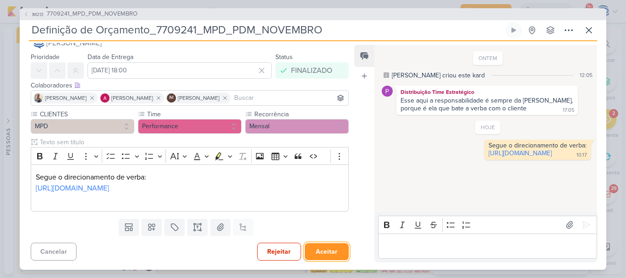
click at [313, 251] on button "Aceitar" at bounding box center [327, 251] width 44 height 17
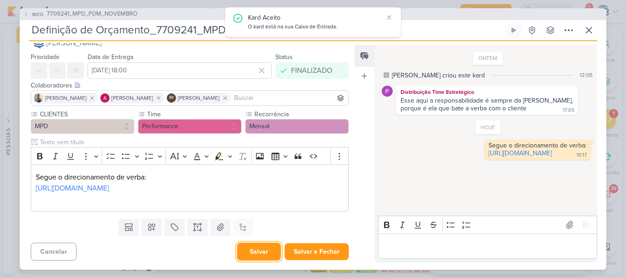
click at [255, 258] on button "Salvar" at bounding box center [259, 252] width 44 height 18
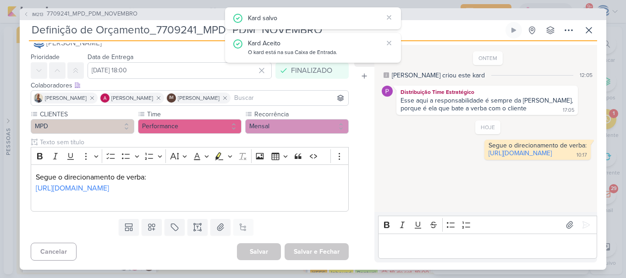
click at [85, 9] on div "IM213 7709241_MPD_PDM_NOVEMBRO" at bounding box center [313, 14] width 586 height 12
click at [87, 13] on span "7709241_MPD_PDM_NOVEMBRO" at bounding box center [92, 14] width 91 height 9
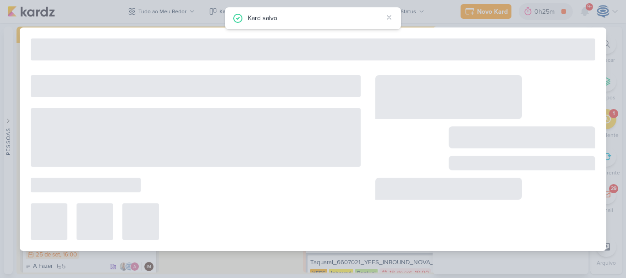
type input "7709241_MPD_PDM_NOVEMBRO"
type input "8 de outubro de 2025 às 18:00"
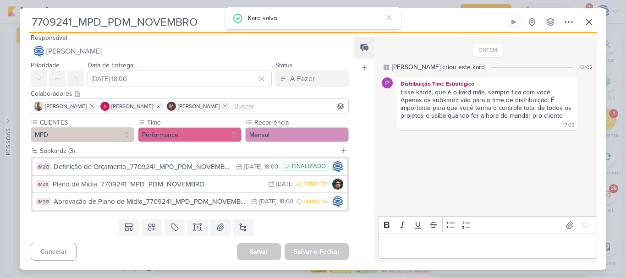
scroll to position [0, 0]
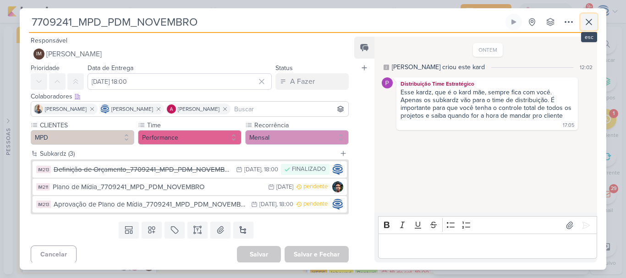
click at [586, 18] on icon at bounding box center [588, 21] width 11 height 11
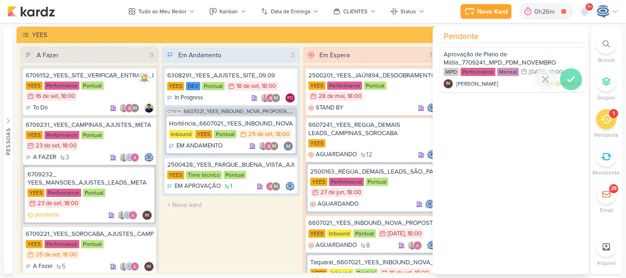
click at [569, 81] on icon at bounding box center [570, 79] width 11 height 11
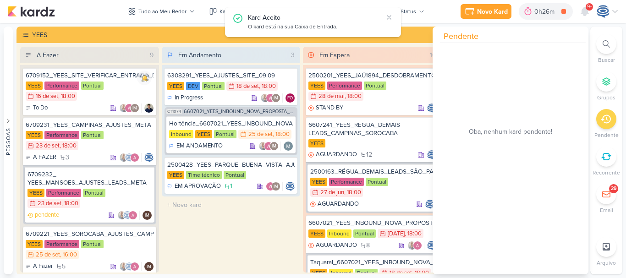
click at [602, 114] on icon at bounding box center [605, 119] width 10 height 10
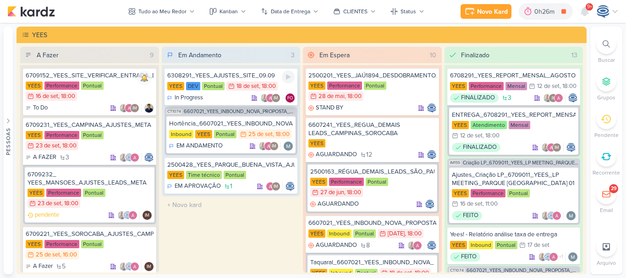
click at [236, 97] on div "In Progress IM FO" at bounding box center [231, 97] width 128 height 9
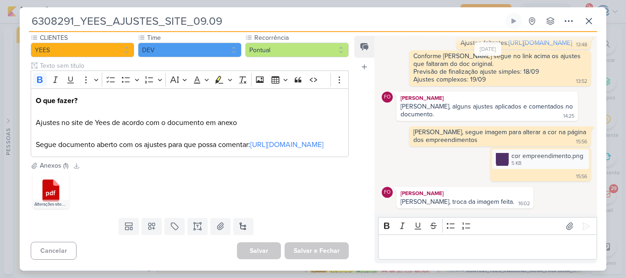
scroll to position [479, 0]
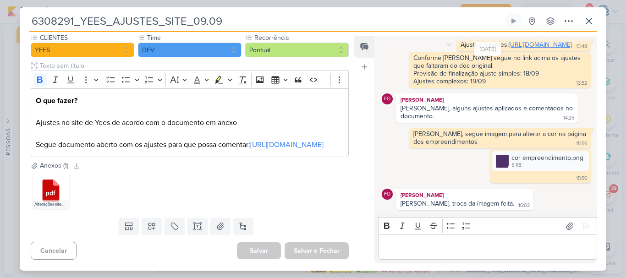
click at [508, 49] on link "https://docs.google.com/document/d/1I7IZtRPdHvAtchdqJP9q5_nNGk5olH8HHCqxORrAV8A…" at bounding box center [539, 45] width 63 height 8
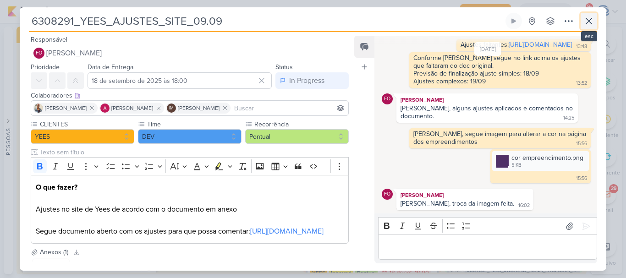
click at [585, 21] on icon at bounding box center [588, 21] width 11 height 11
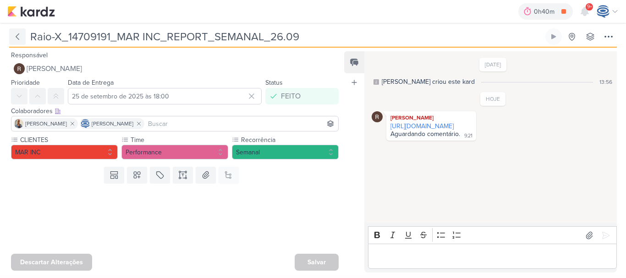
click at [14, 34] on icon at bounding box center [17, 36] width 9 height 9
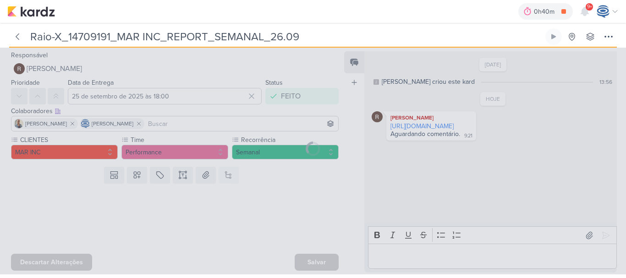
type input "14709191_MAR INC_REPORT_SEMANAL_26.09"
type input "26 de setembro de 2025 às 18:00"
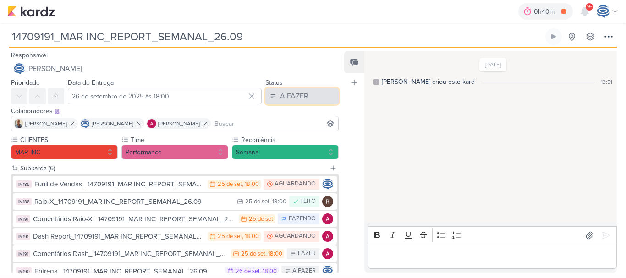
click at [287, 96] on div "A FAZER" at bounding box center [294, 96] width 28 height 11
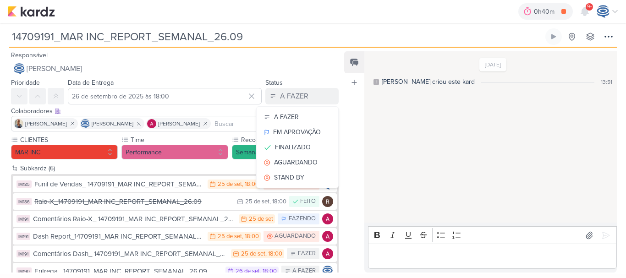
click at [444, 162] on div "[DATE] [PERSON_NAME] criou este kard 13:51" at bounding box center [489, 137] width 251 height 170
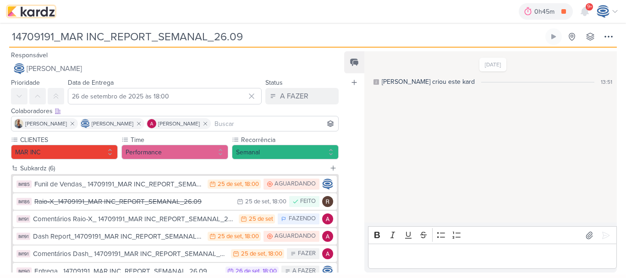
click at [39, 9] on img at bounding box center [31, 11] width 48 height 11
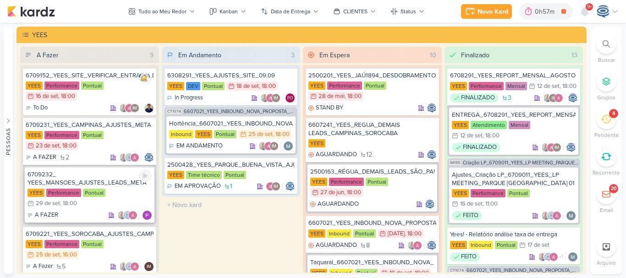
click at [99, 176] on div "6709232_ YEES_MANSOES_AJUSTES_LEADS_META" at bounding box center [89, 178] width 124 height 16
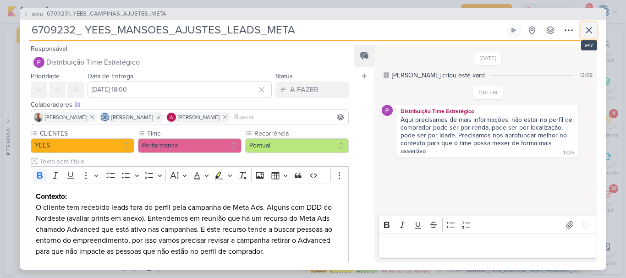
click at [585, 27] on icon at bounding box center [588, 30] width 11 height 11
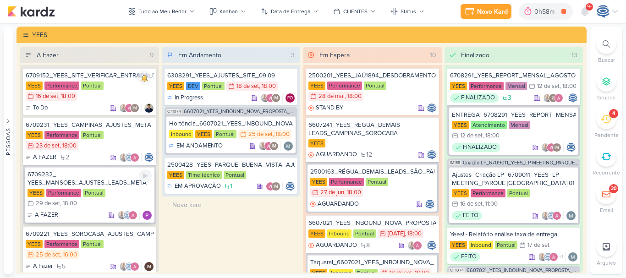
click at [115, 186] on div "6709232_ YEES_MANSOES_AJUSTES_LEADS_META" at bounding box center [89, 178] width 124 height 16
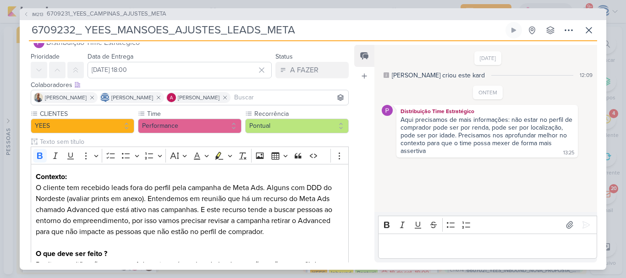
scroll to position [20, 0]
